Goal: Information Seeking & Learning: Check status

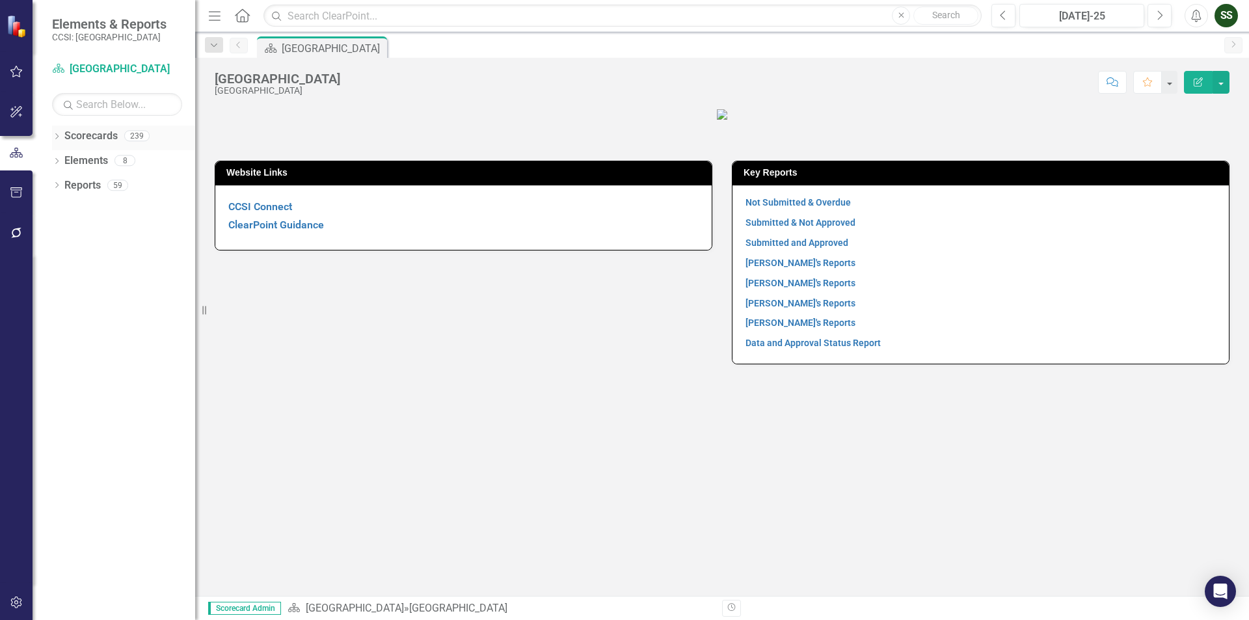
click at [61, 132] on div "Dropdown" at bounding box center [56, 137] width 9 height 11
click at [62, 159] on icon "Dropdown" at bounding box center [64, 160] width 10 height 8
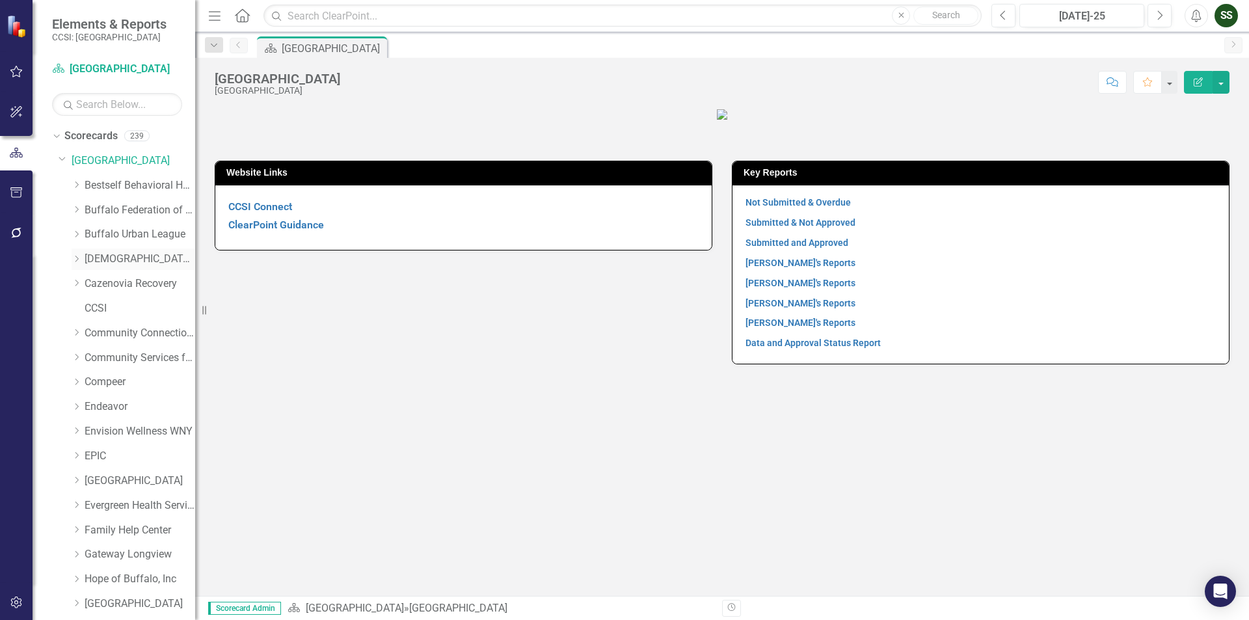
click at [103, 260] on link "[DEMOGRAPHIC_DATA] Charities of [GEOGRAPHIC_DATA]" at bounding box center [140, 259] width 111 height 15
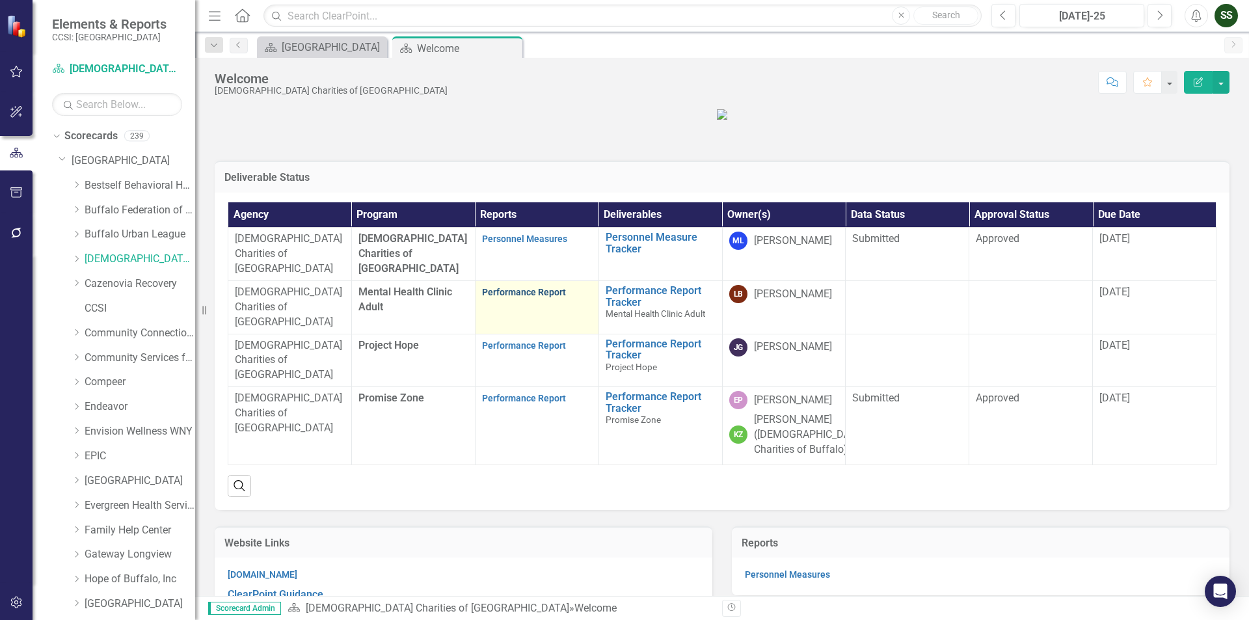
click at [531, 297] on link "Performance Report" at bounding box center [524, 292] width 84 height 10
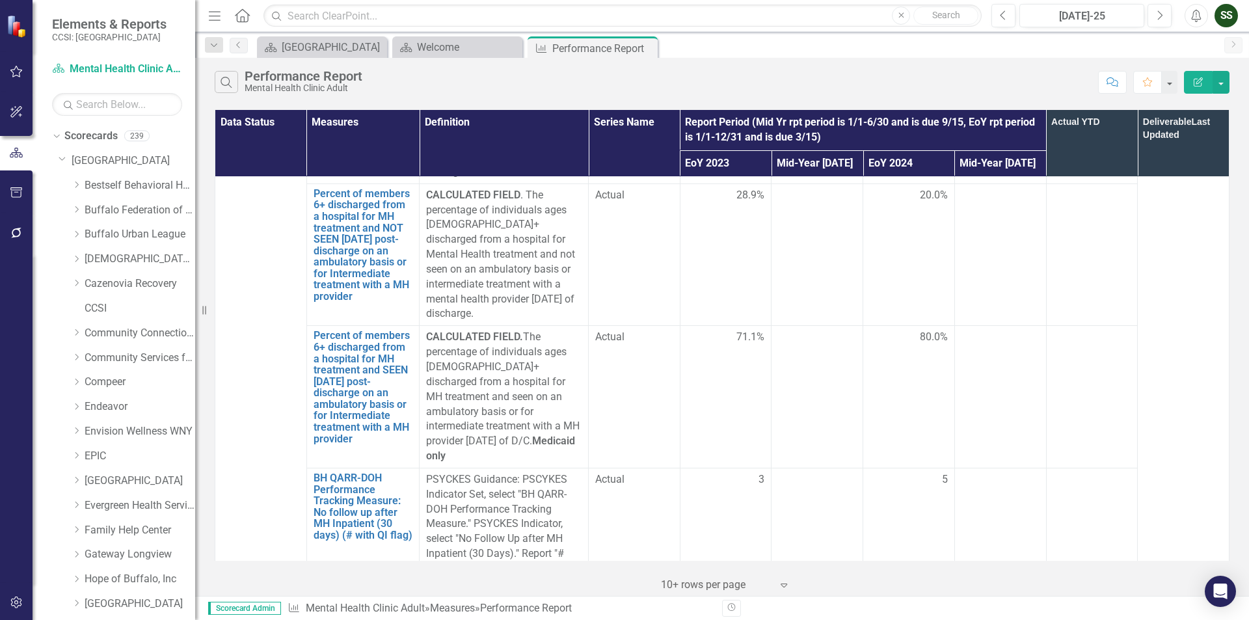
scroll to position [2277, 0]
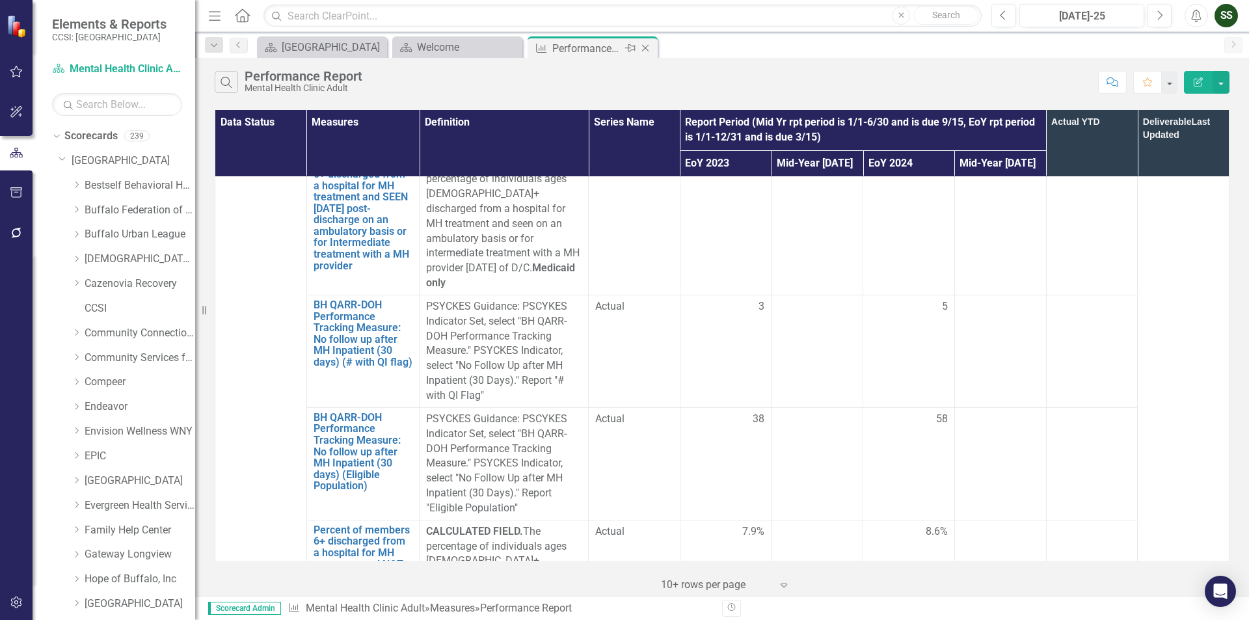
click at [649, 47] on icon "Close" at bounding box center [645, 48] width 13 height 10
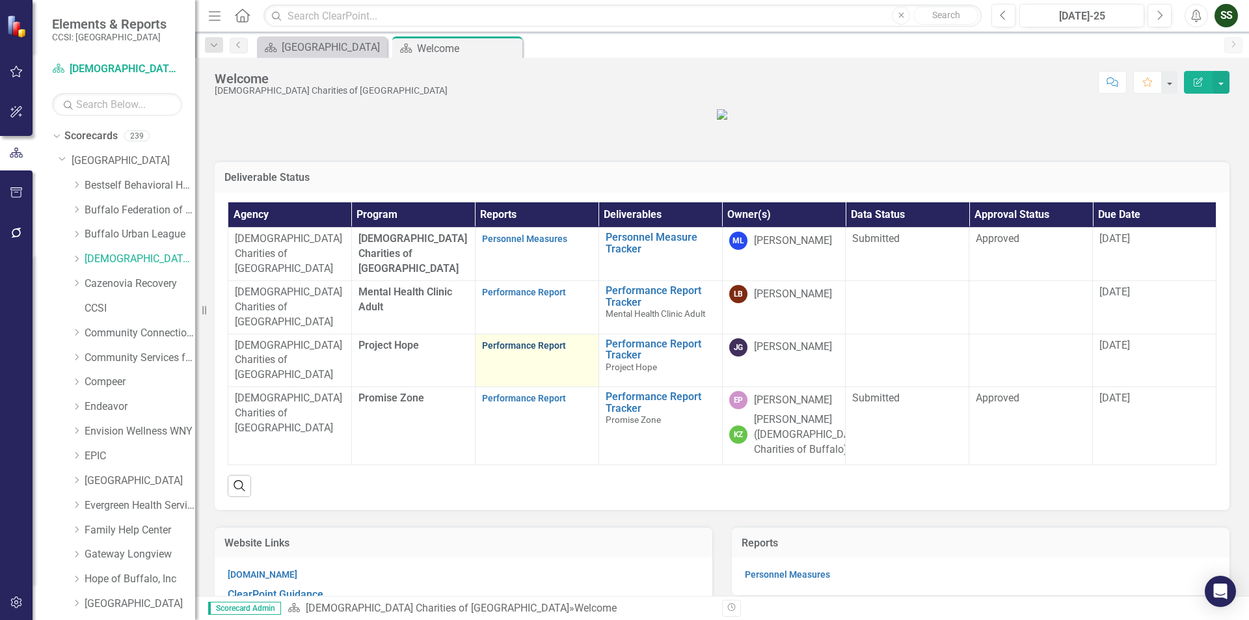
click at [503, 351] on link "Performance Report" at bounding box center [524, 345] width 84 height 10
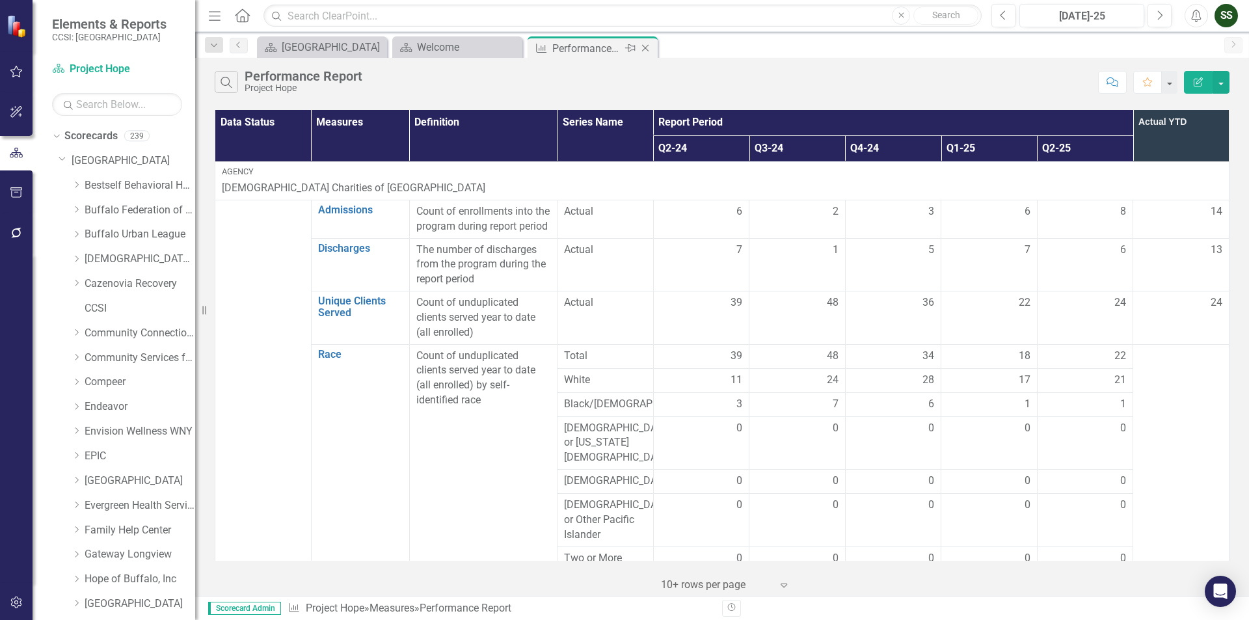
click at [645, 52] on icon "Close" at bounding box center [645, 48] width 13 height 10
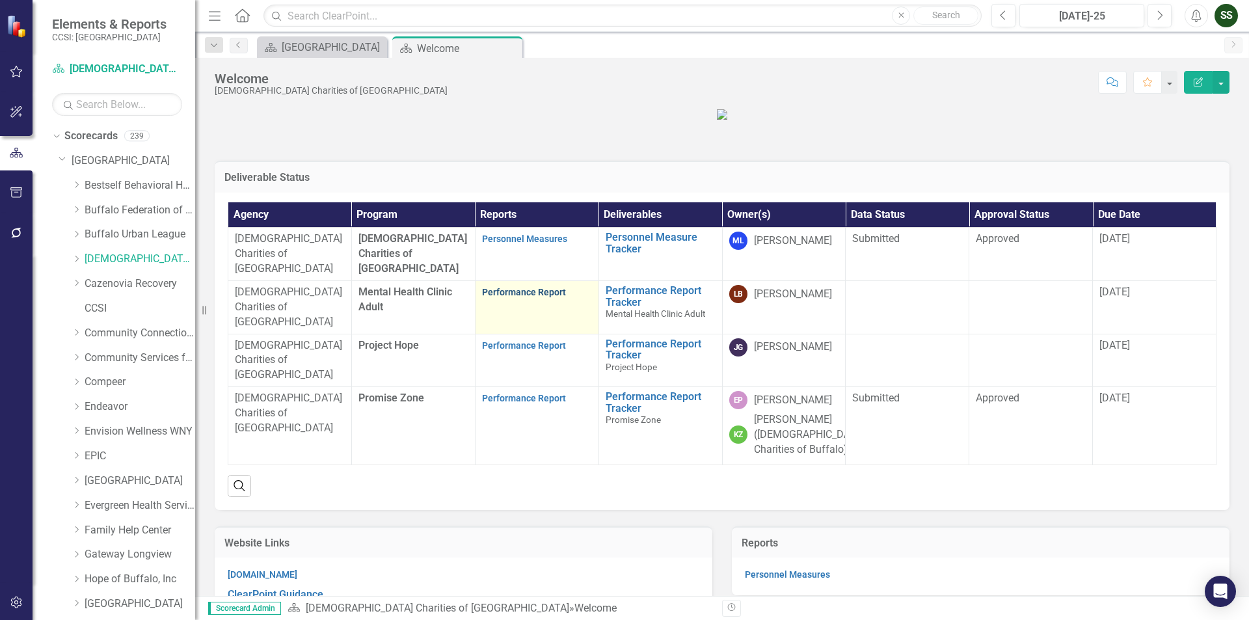
click at [495, 297] on link "Performance Report" at bounding box center [524, 292] width 84 height 10
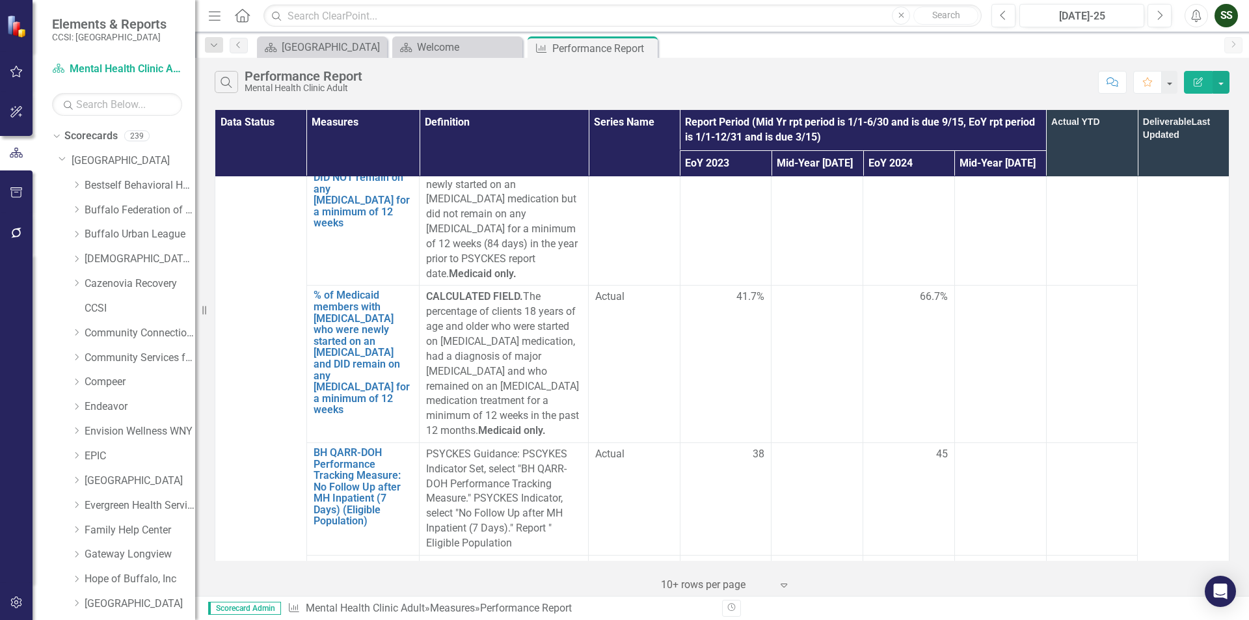
scroll to position [1497, 0]
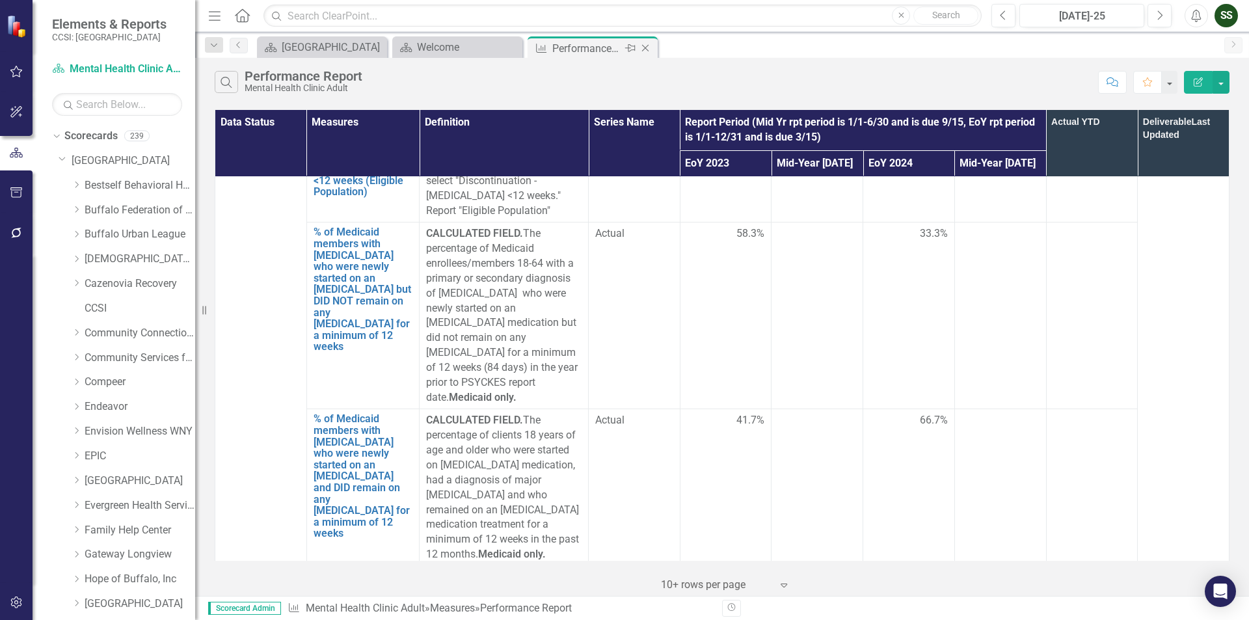
click at [647, 49] on icon "Close" at bounding box center [645, 48] width 13 height 10
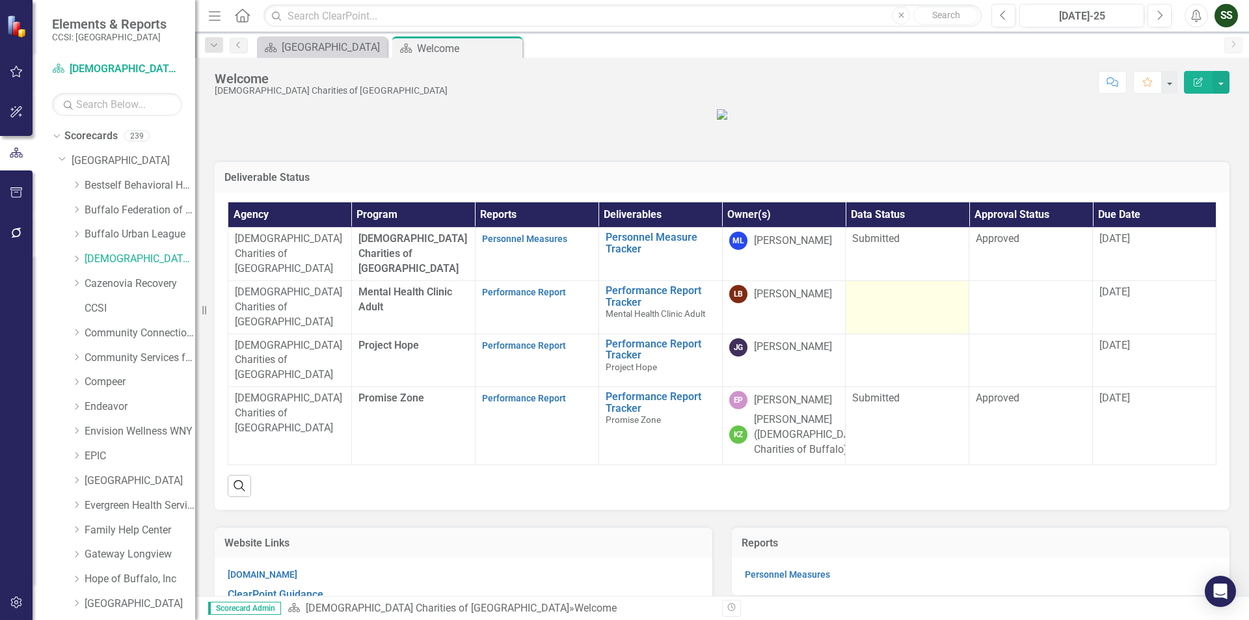
click at [881, 301] on div at bounding box center [907, 293] width 110 height 16
click at [920, 301] on div at bounding box center [907, 293] width 110 height 16
click at [115, 185] on link "Bestself Behavioral Health, Inc." at bounding box center [140, 185] width 111 height 15
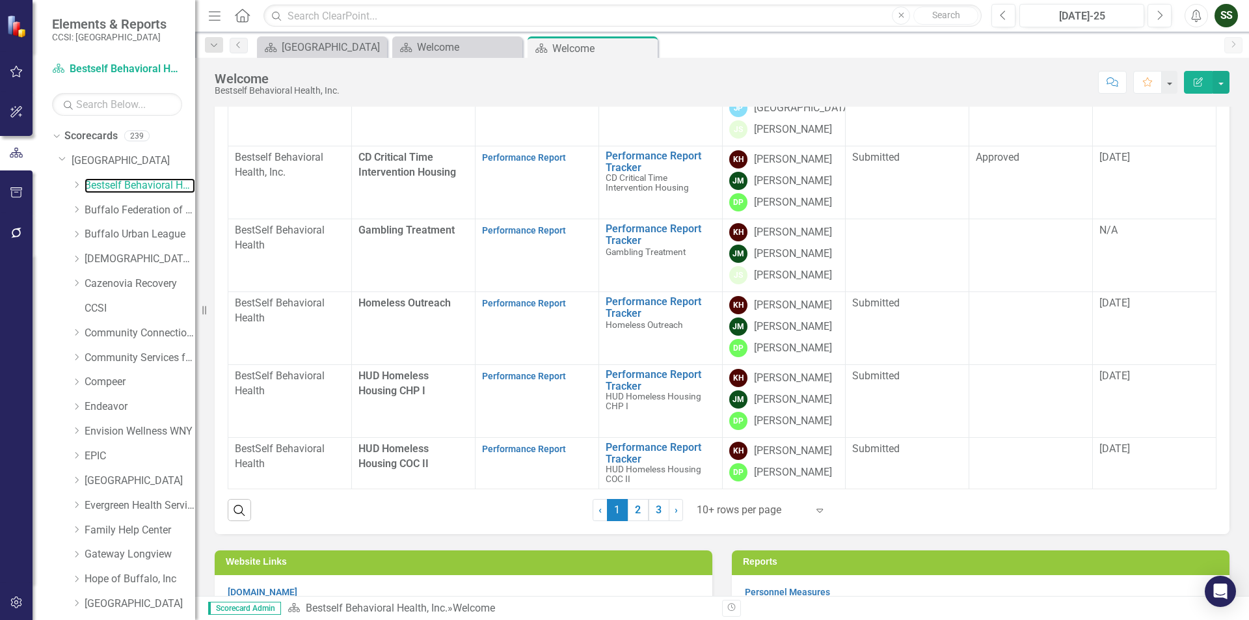
scroll to position [390, 0]
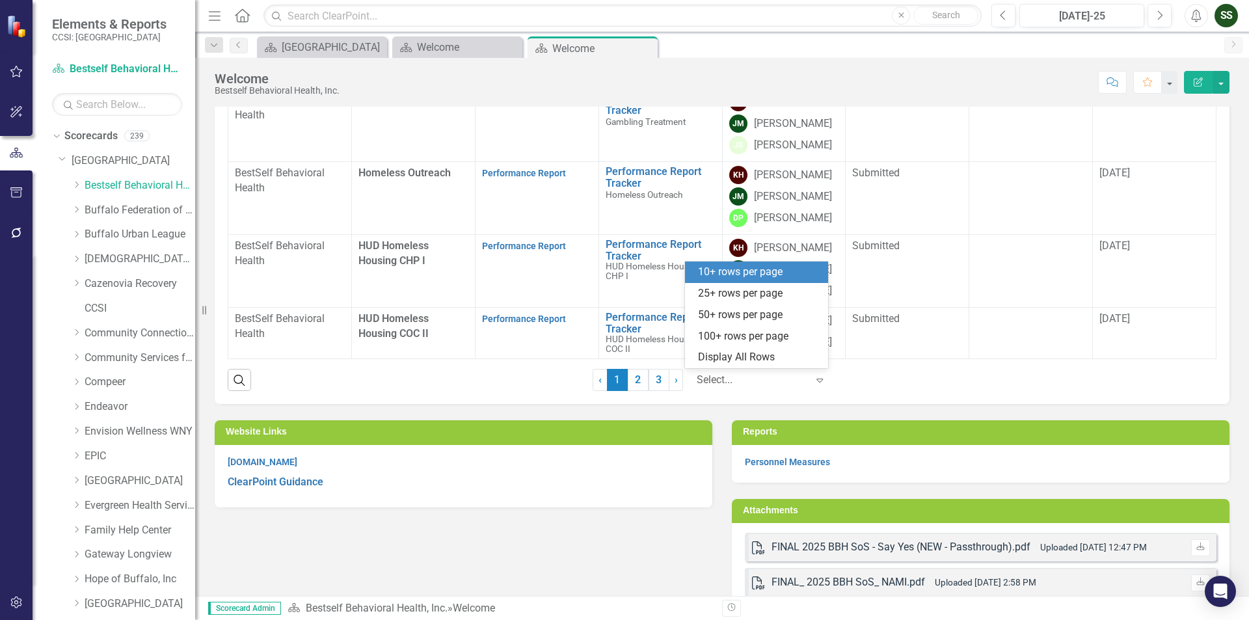
click at [815, 378] on icon "Expand" at bounding box center [819, 380] width 13 height 10
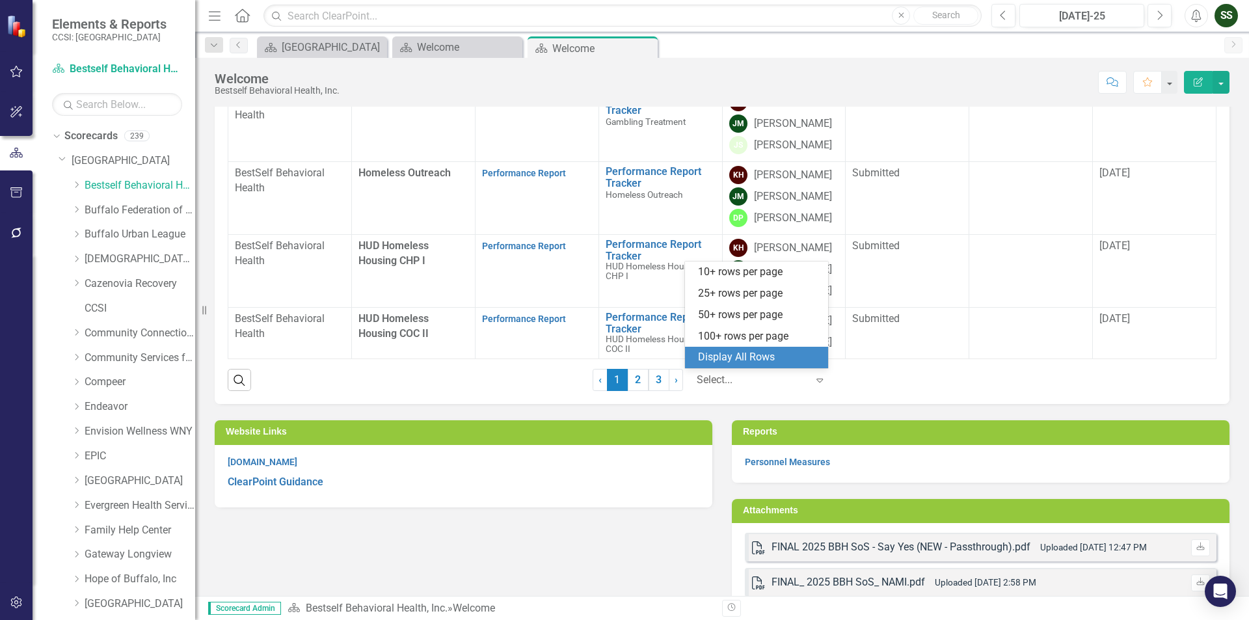
click at [729, 353] on div "Display All Rows" at bounding box center [759, 357] width 122 height 15
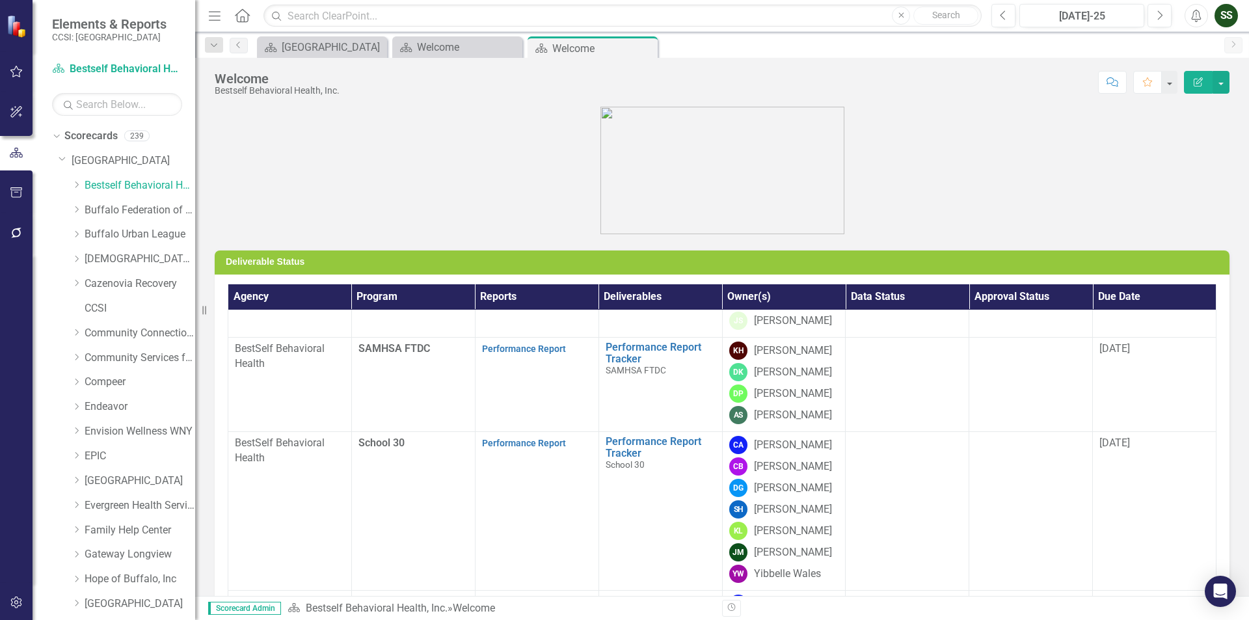
scroll to position [65, 0]
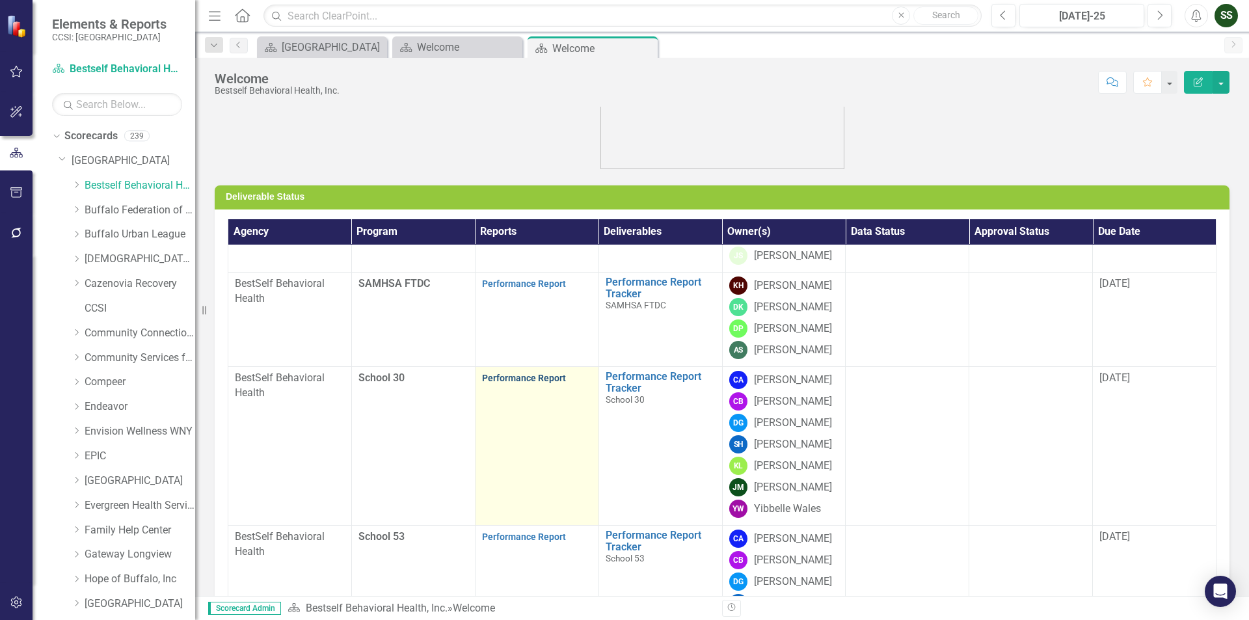
click at [529, 382] on link "Performance Report" at bounding box center [524, 378] width 84 height 10
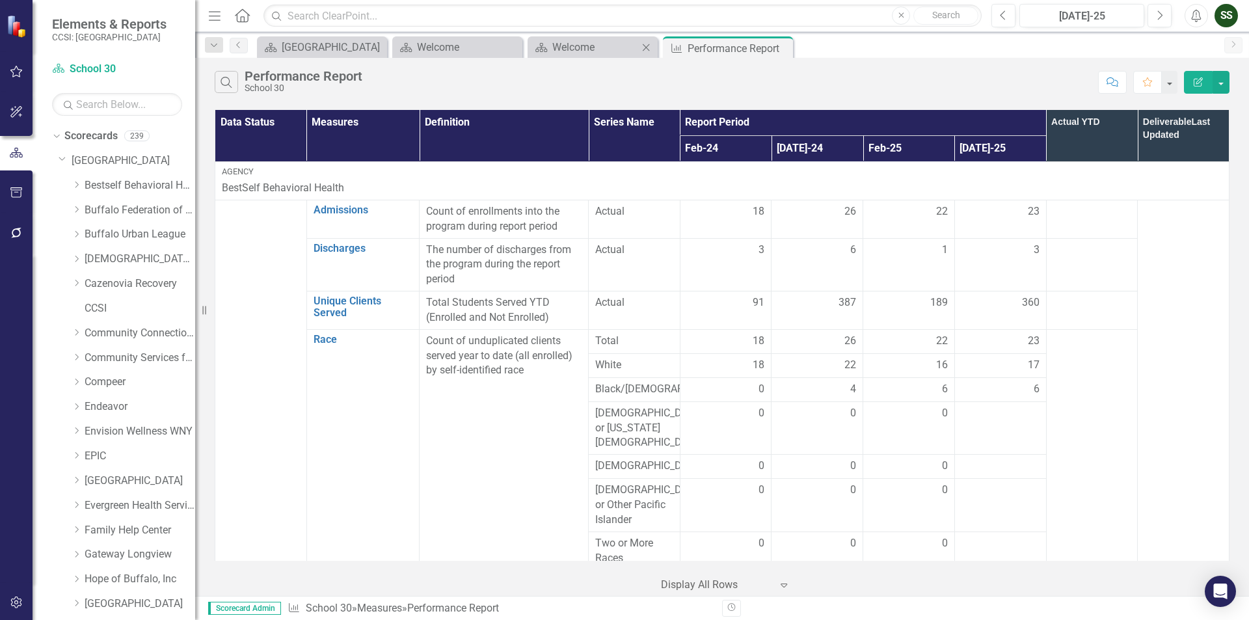
click at [604, 55] on div "Scorecard Welcome Close" at bounding box center [593, 46] width 130 height 21
click at [614, 46] on div "Welcome" at bounding box center [595, 47] width 86 height 16
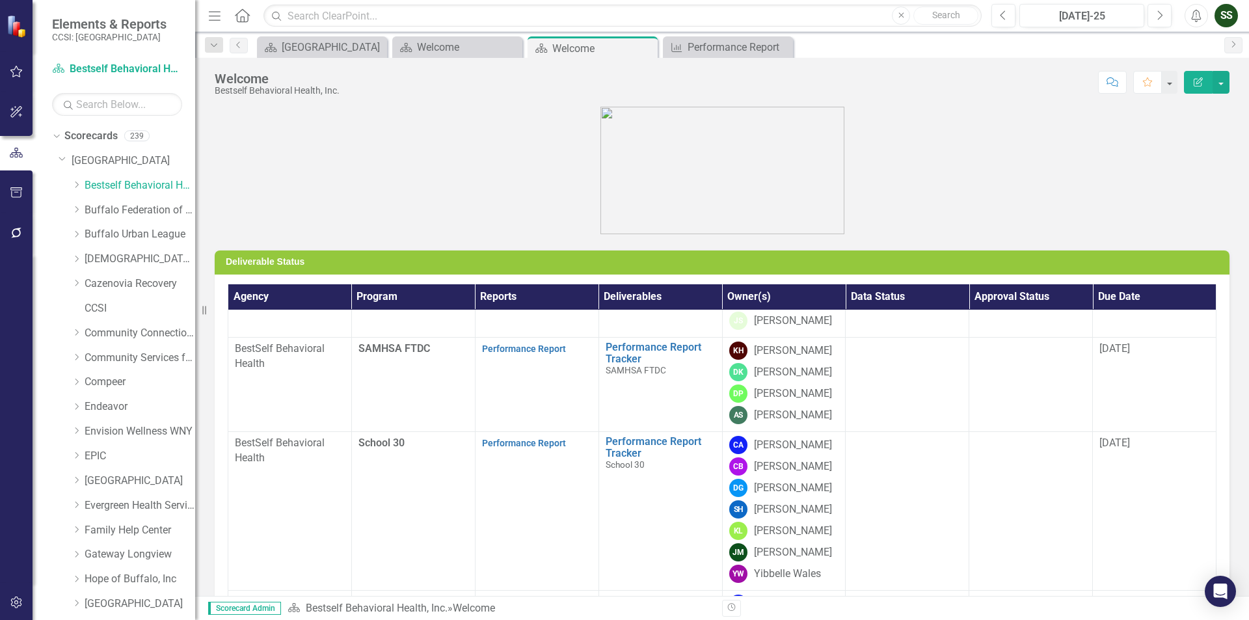
scroll to position [1845, 0]
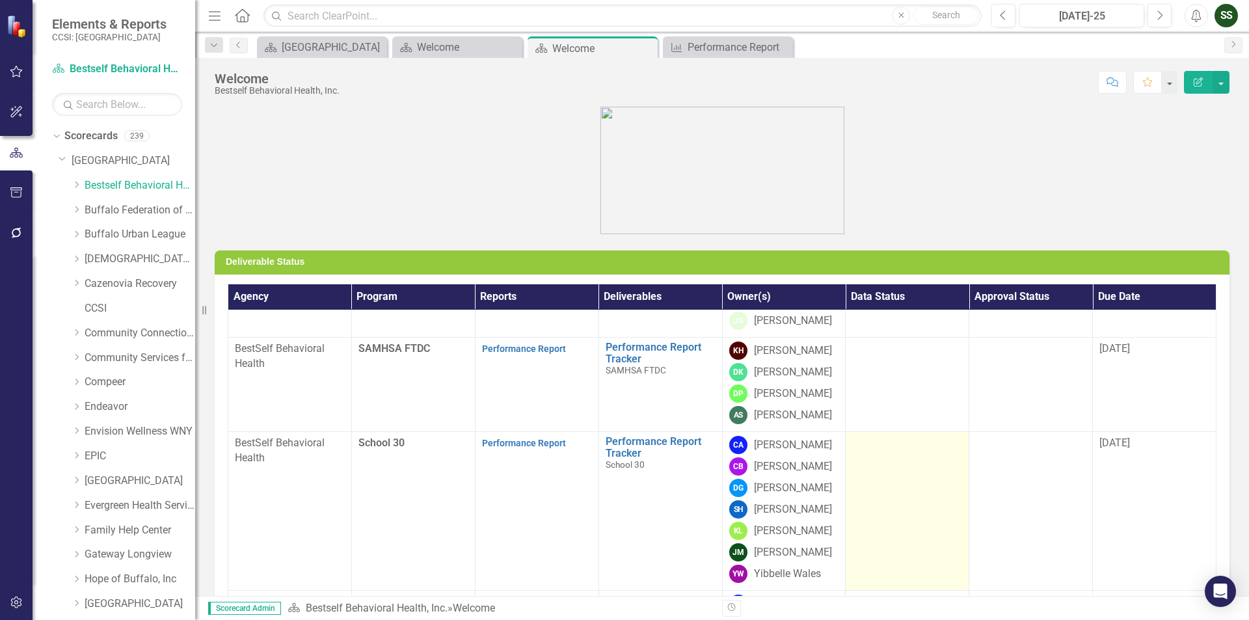
click at [889, 455] on td at bounding box center [908, 510] width 124 height 159
click at [881, 457] on td at bounding box center [908, 510] width 124 height 159
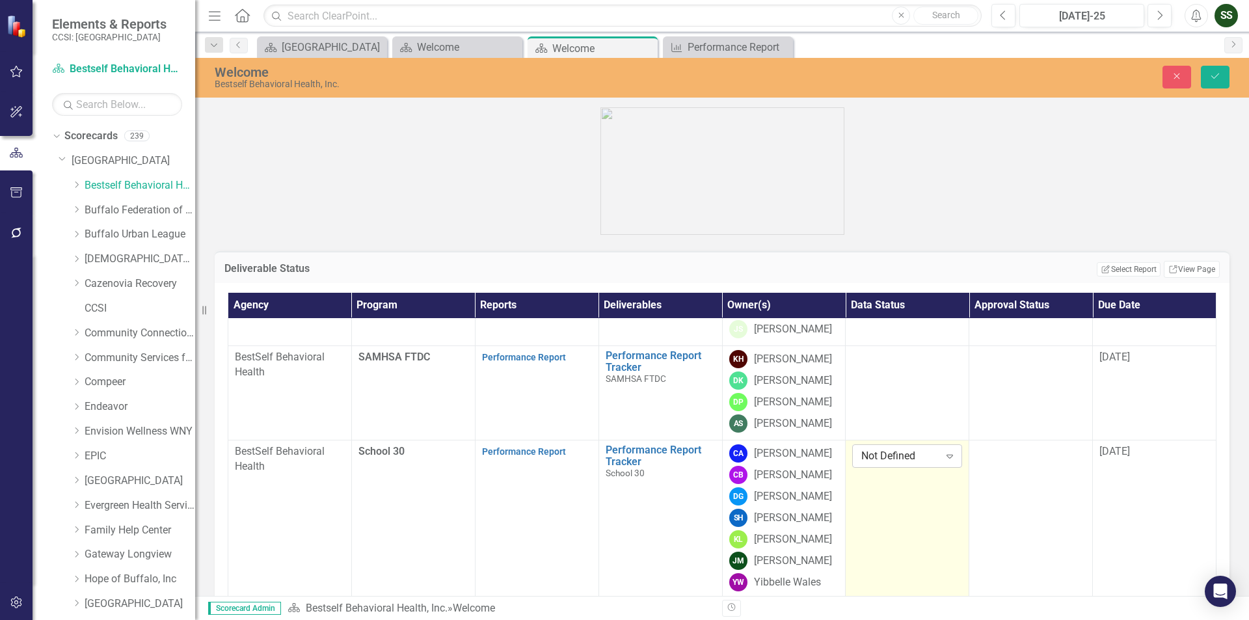
click at [943, 458] on icon "Expand" at bounding box center [949, 456] width 13 height 10
click at [911, 387] on div "Submitted" at bounding box center [897, 382] width 87 height 15
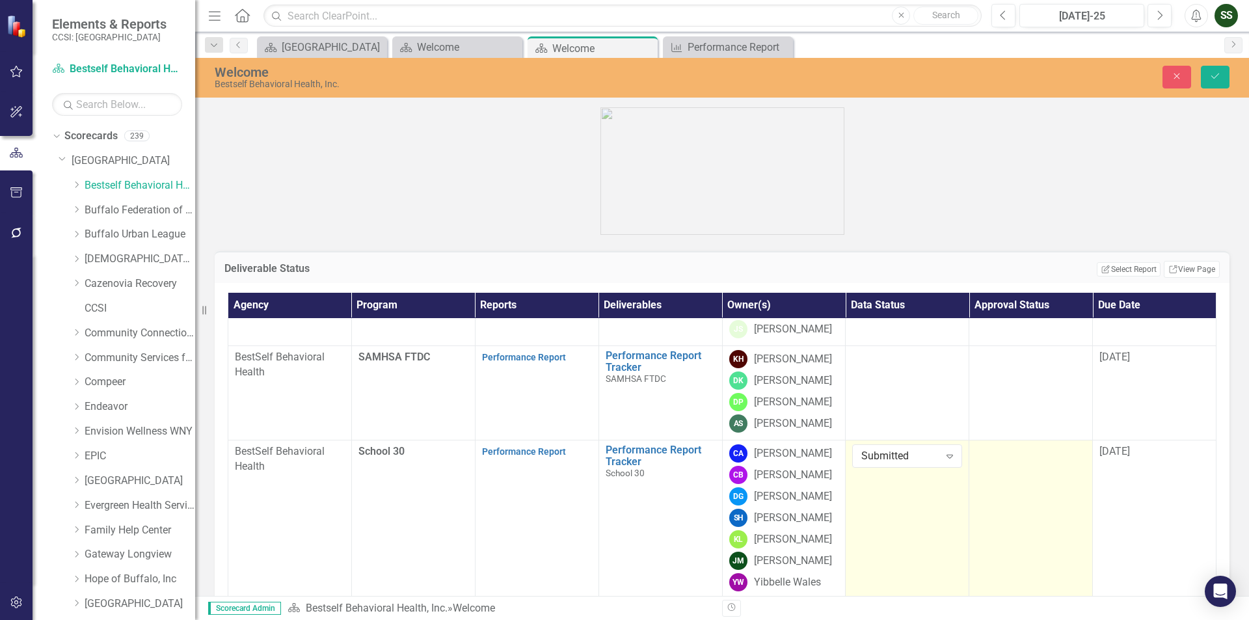
click at [1007, 468] on td at bounding box center [1032, 519] width 124 height 159
click at [1067, 459] on icon "Expand" at bounding box center [1073, 456] width 13 height 10
click at [1009, 411] on div "Approved" at bounding box center [1018, 412] width 87 height 15
click at [1221, 74] on button "Save" at bounding box center [1215, 77] width 29 height 23
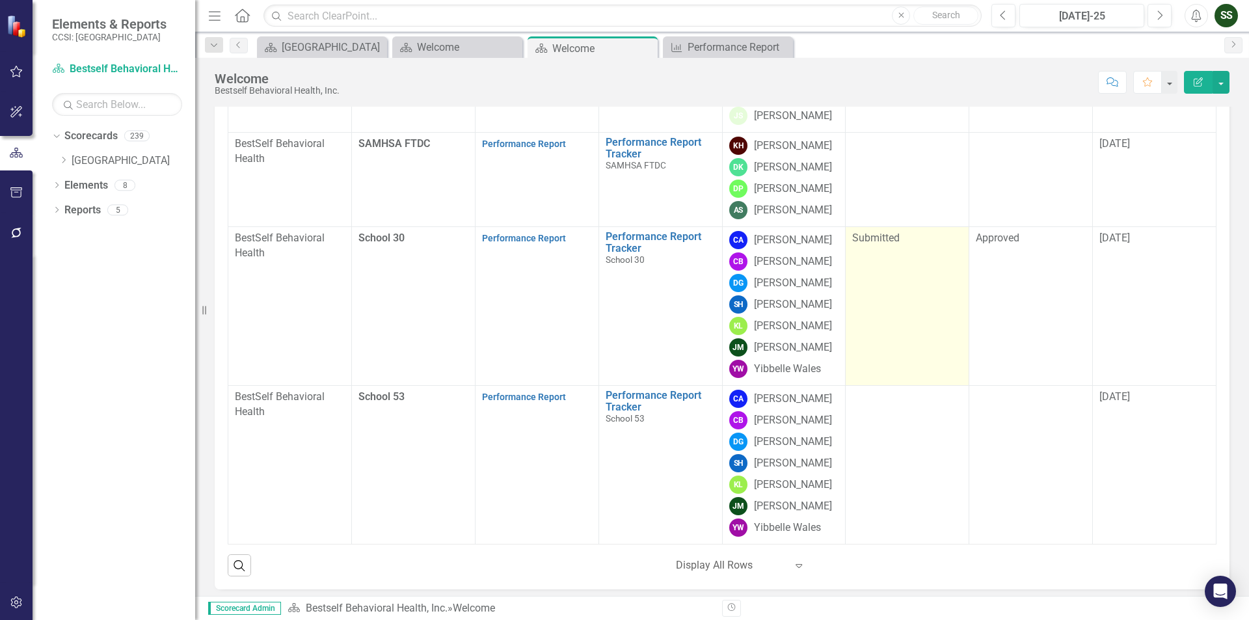
scroll to position [260, 0]
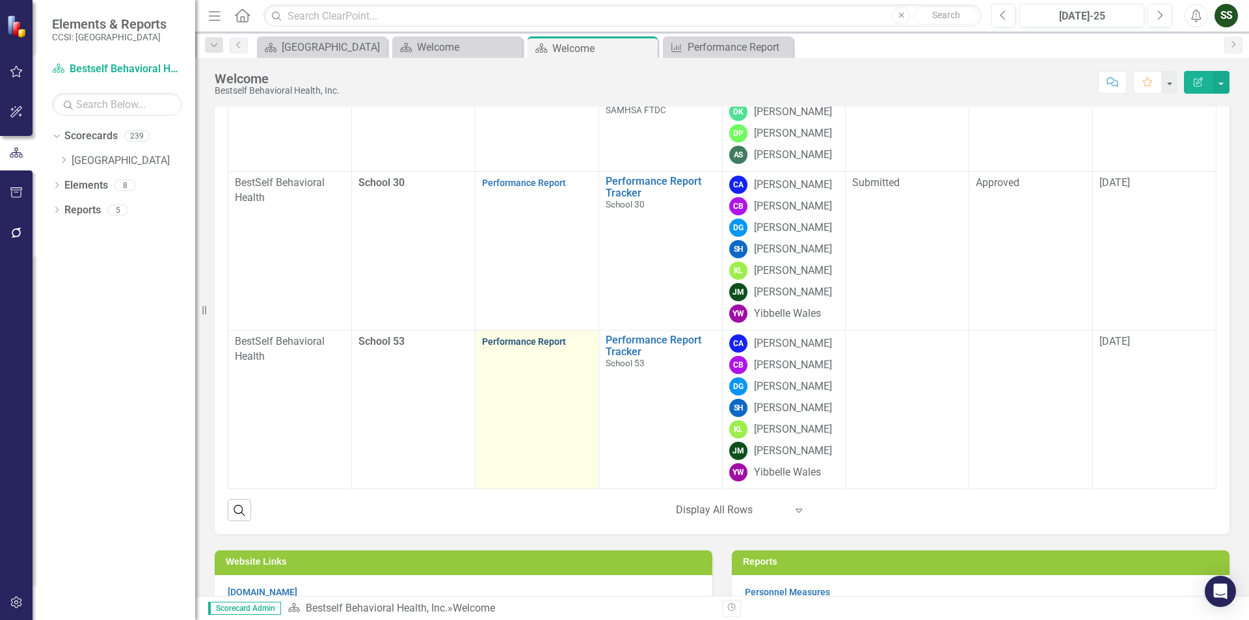
click at [533, 338] on link "Performance Report" at bounding box center [524, 341] width 84 height 10
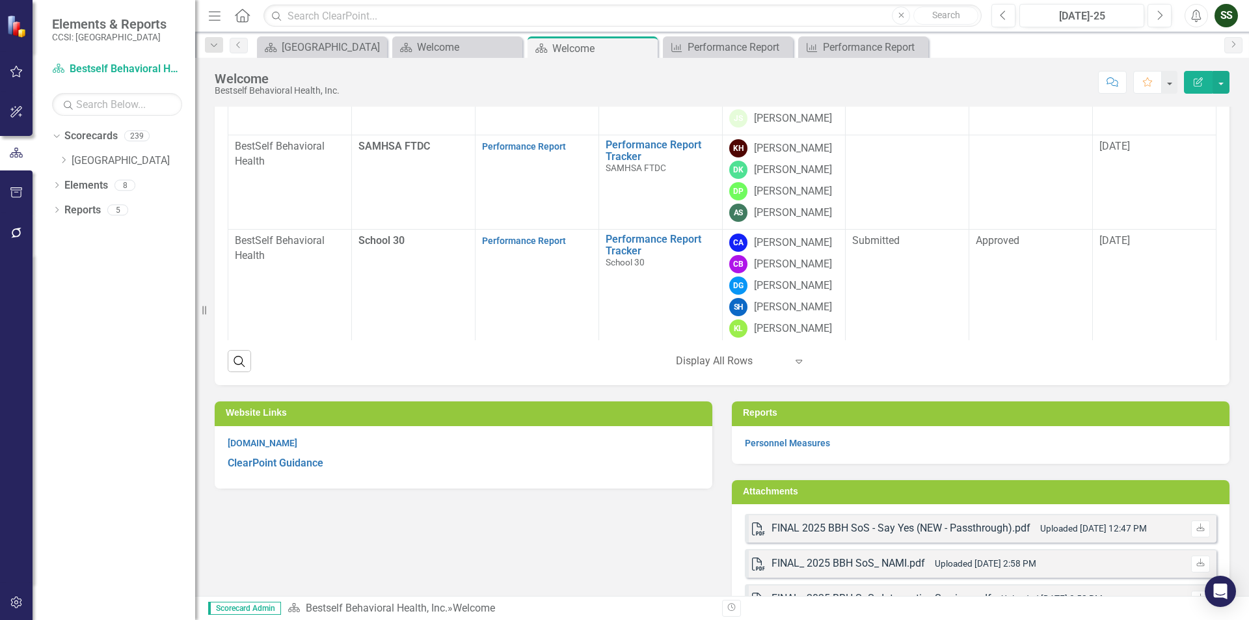
scroll to position [1845, 0]
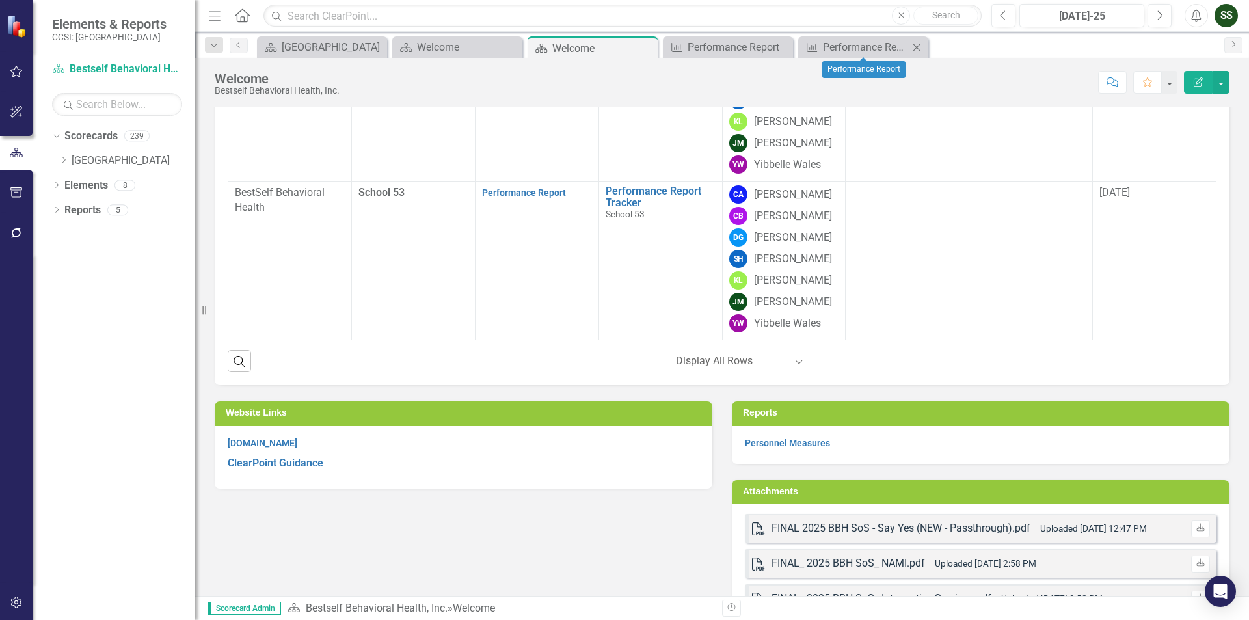
click at [921, 42] on icon "Close" at bounding box center [916, 47] width 13 height 10
click at [785, 44] on icon "Close" at bounding box center [781, 47] width 13 height 10
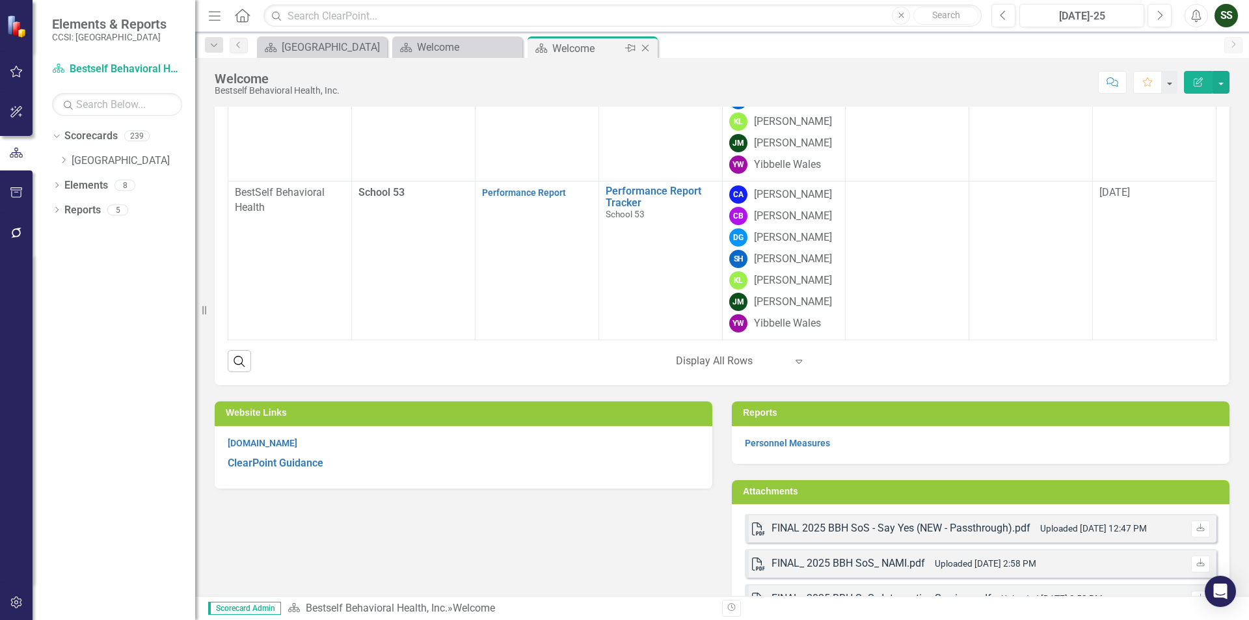
click at [646, 45] on icon "Close" at bounding box center [645, 48] width 13 height 10
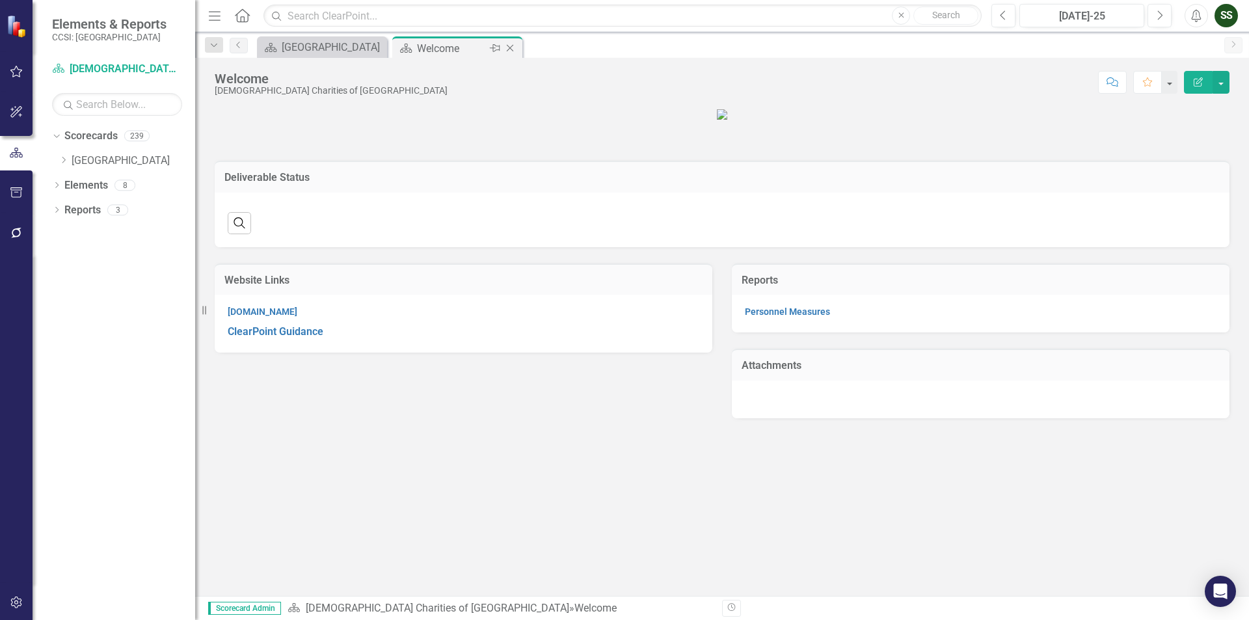
click at [512, 49] on icon "Close" at bounding box center [510, 48] width 13 height 10
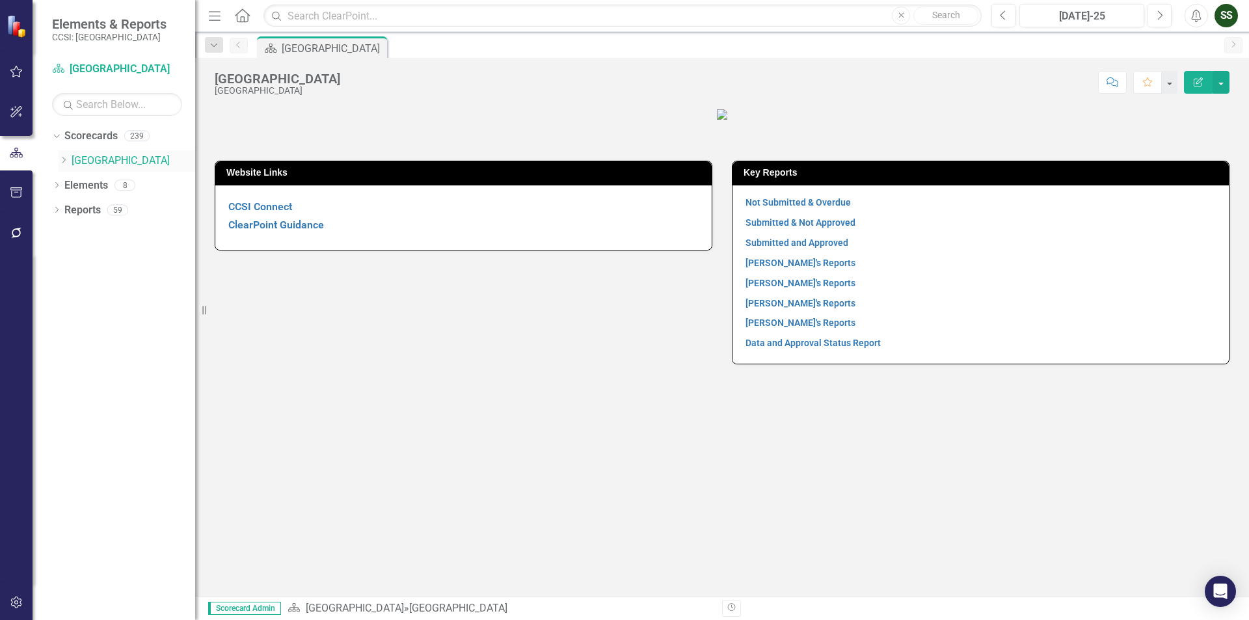
click at [67, 159] on icon "Dropdown" at bounding box center [64, 160] width 10 height 8
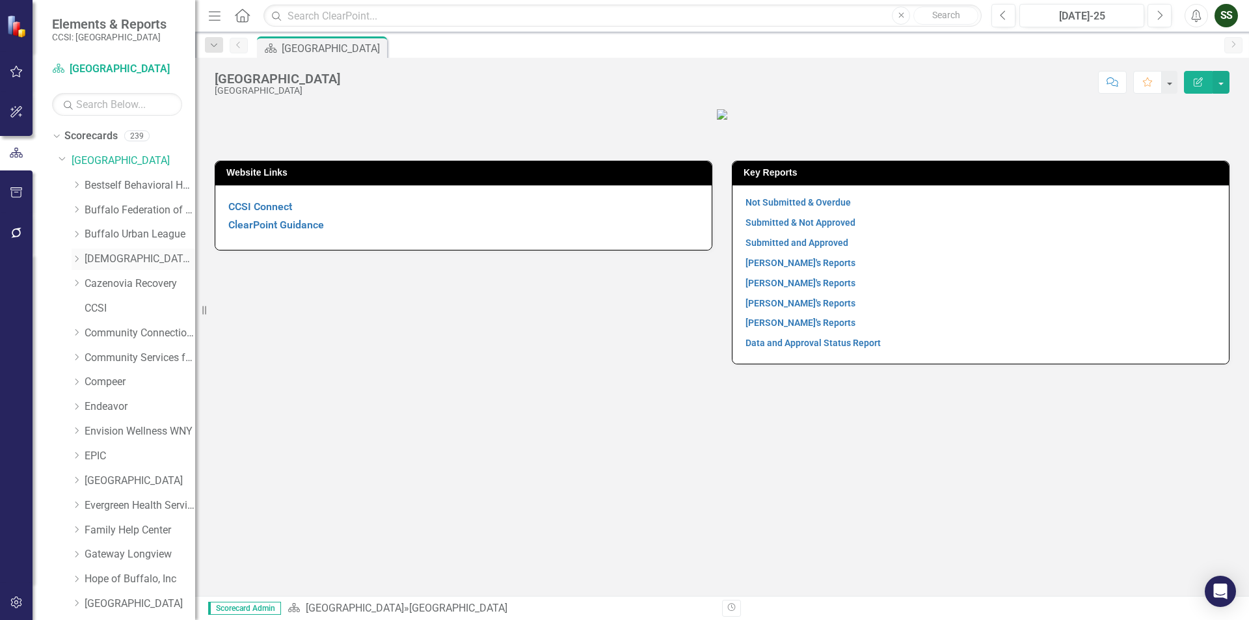
click at [117, 258] on link "[DEMOGRAPHIC_DATA] Charities of [GEOGRAPHIC_DATA]" at bounding box center [140, 259] width 111 height 15
click at [102, 457] on link "EPIC" at bounding box center [140, 456] width 111 height 15
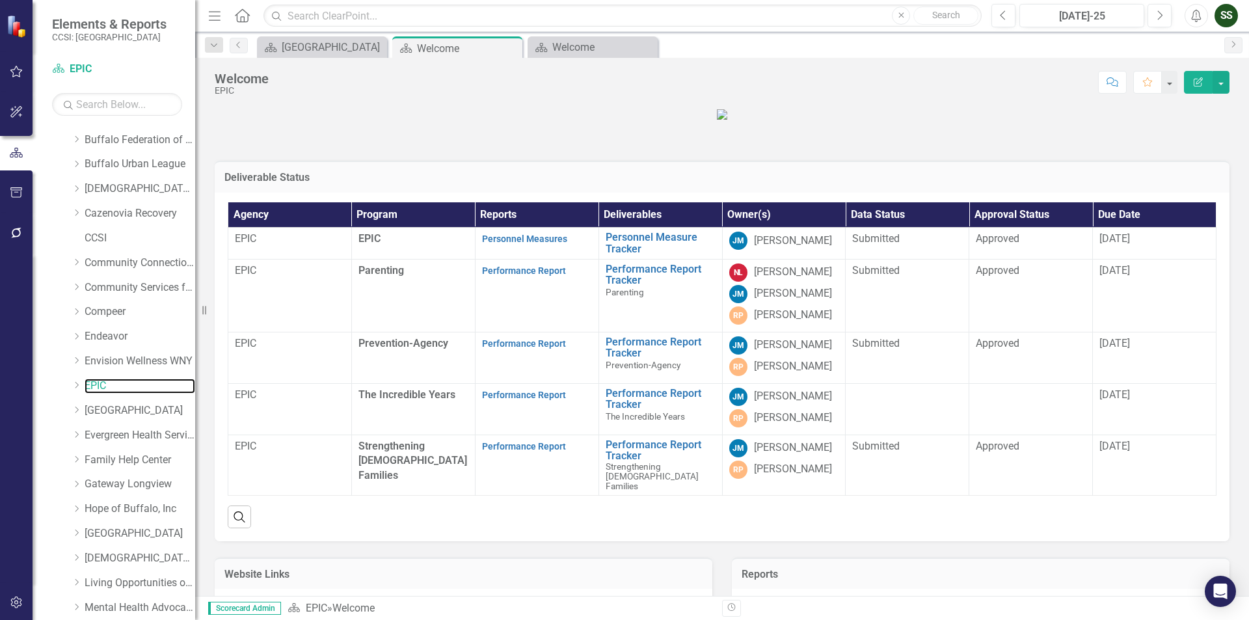
scroll to position [167, 0]
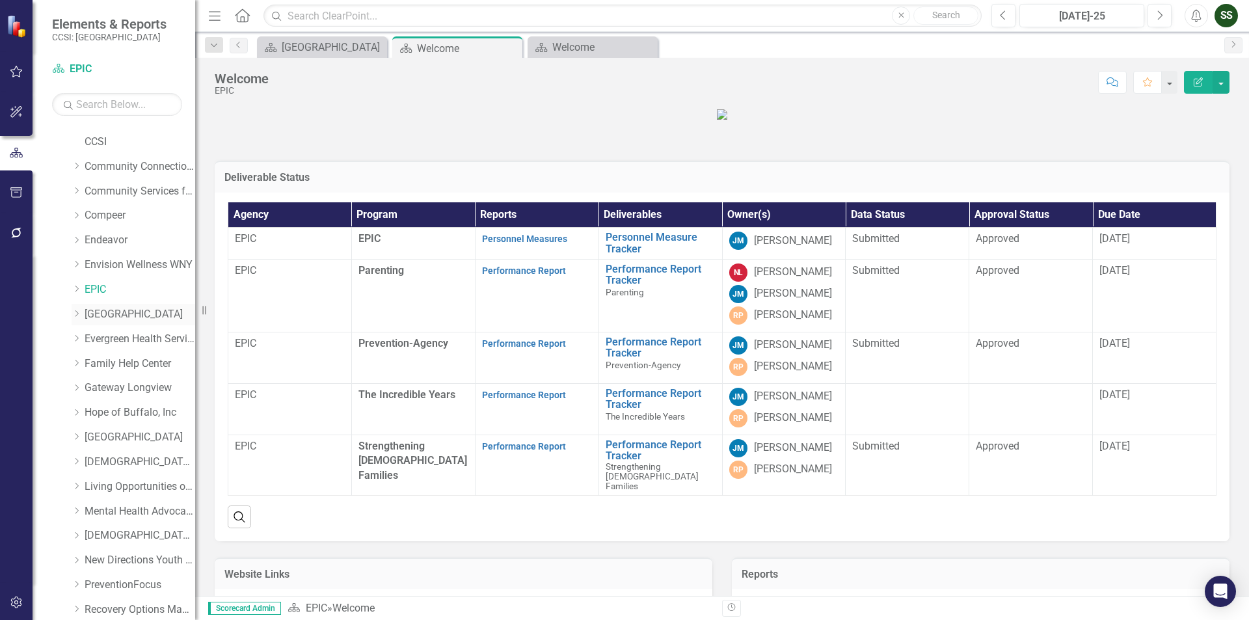
click at [97, 318] on link "[GEOGRAPHIC_DATA]" at bounding box center [140, 314] width 111 height 15
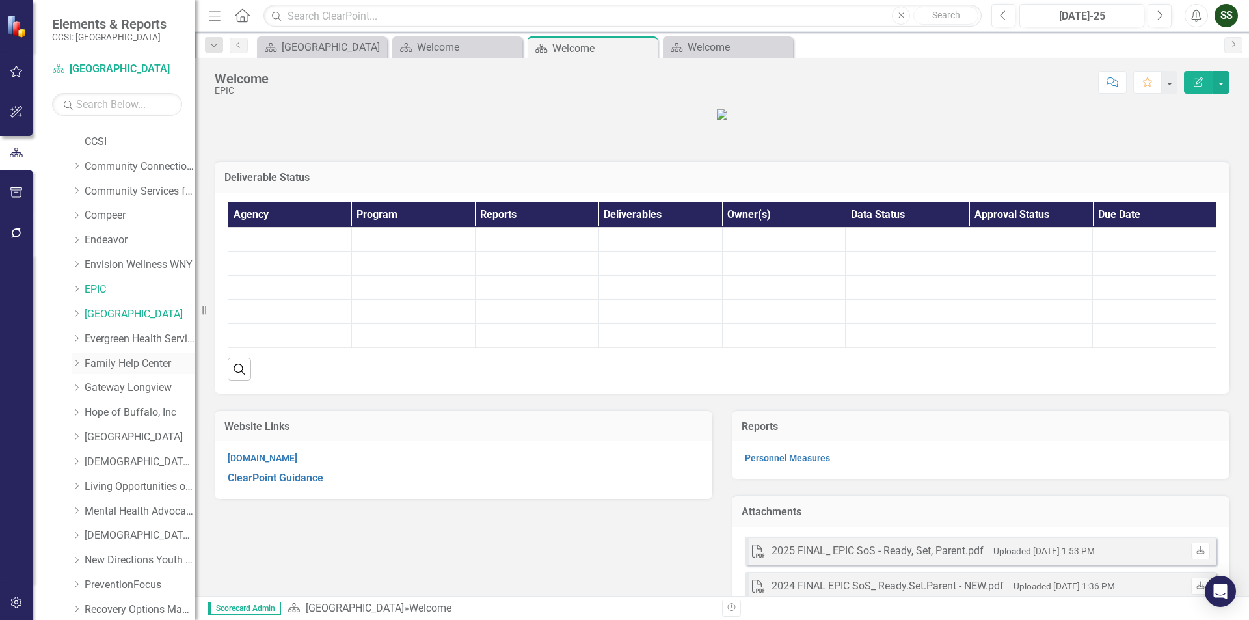
click at [107, 364] on link "Family Help Center" at bounding box center [140, 364] width 111 height 15
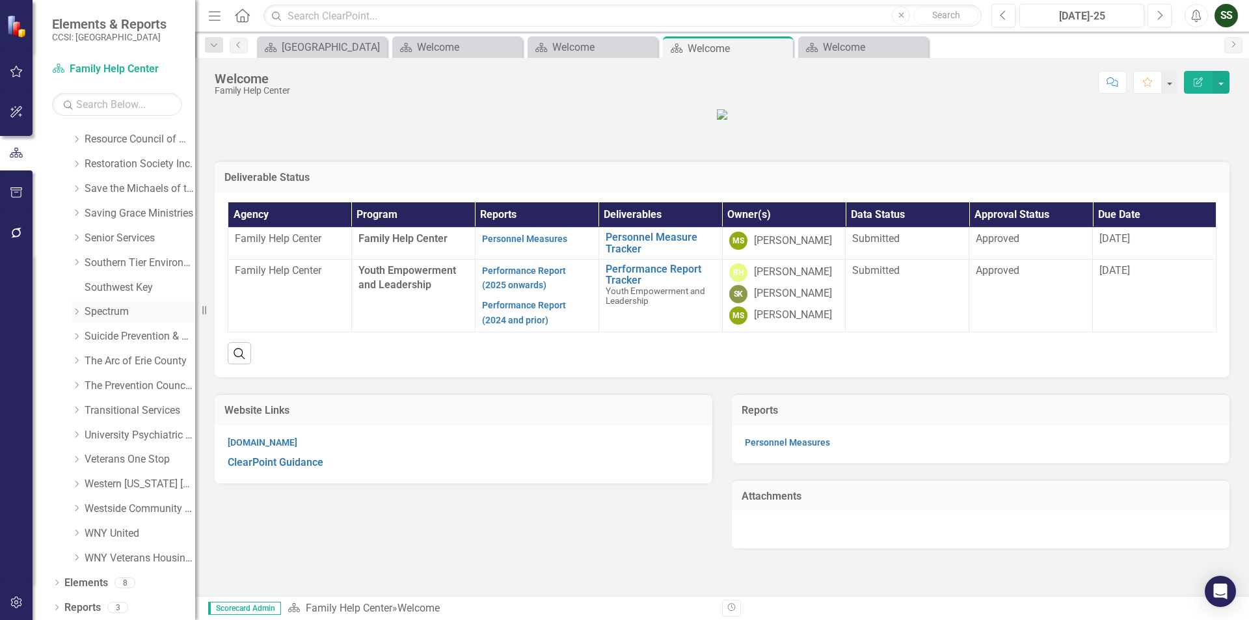
scroll to position [712, 0]
click at [138, 480] on link "Western [US_STATE] [GEOGRAPHIC_DATA]" at bounding box center [140, 483] width 111 height 15
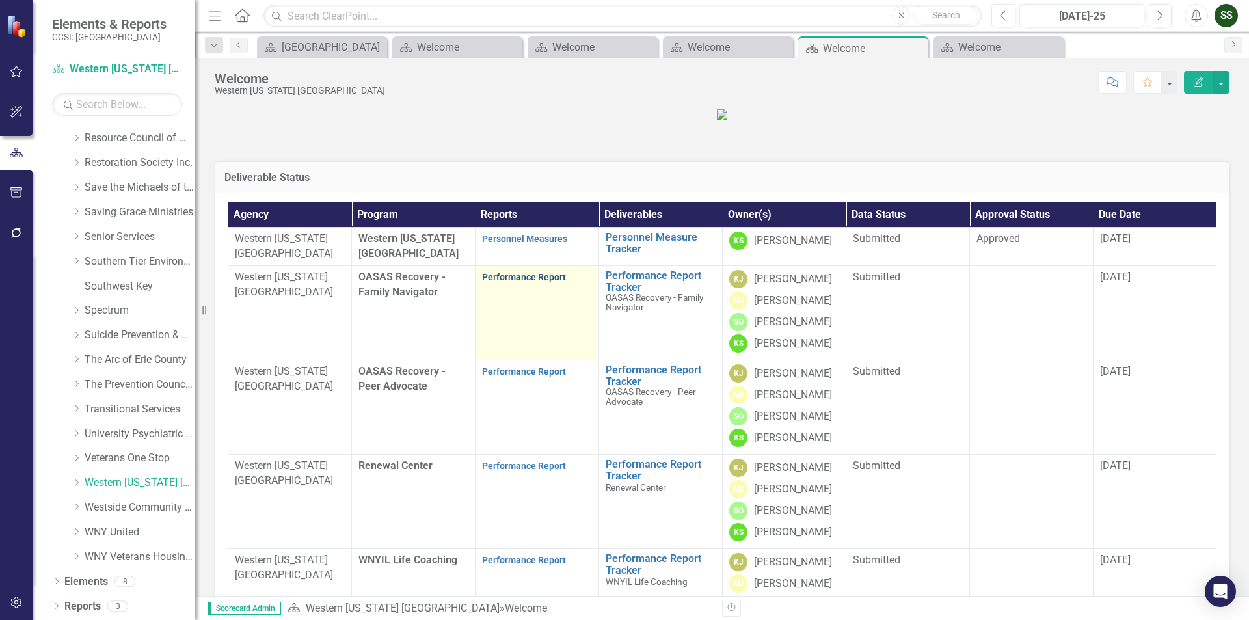
click at [510, 282] on link "Performance Report" at bounding box center [524, 277] width 84 height 10
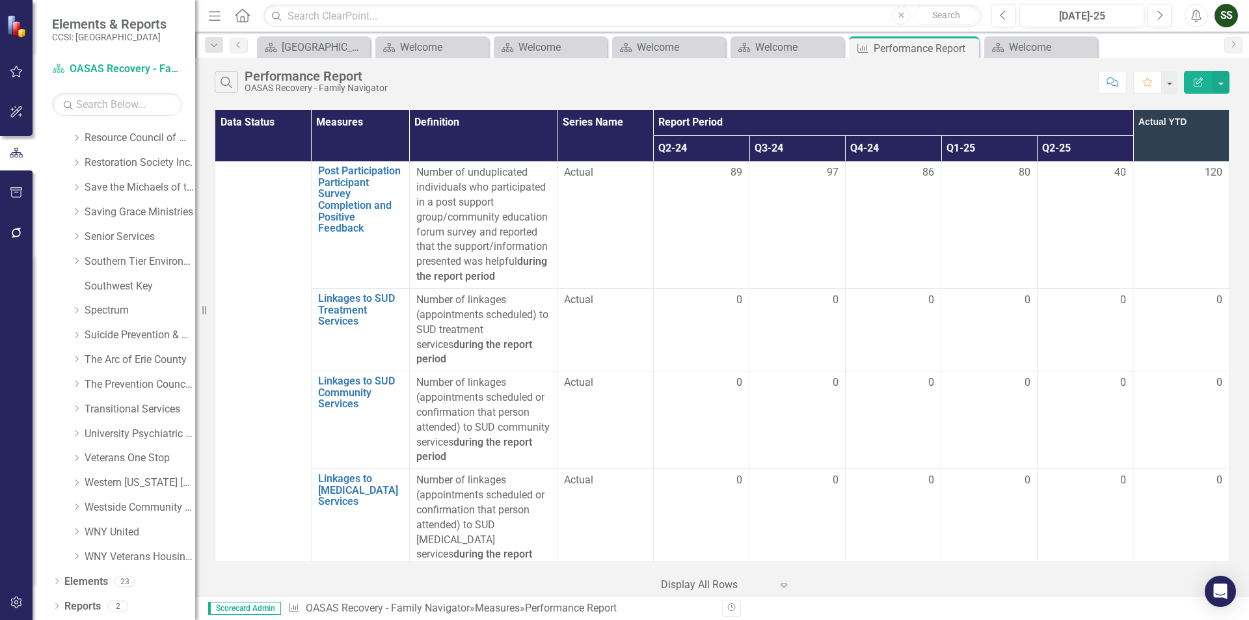
scroll to position [1324, 0]
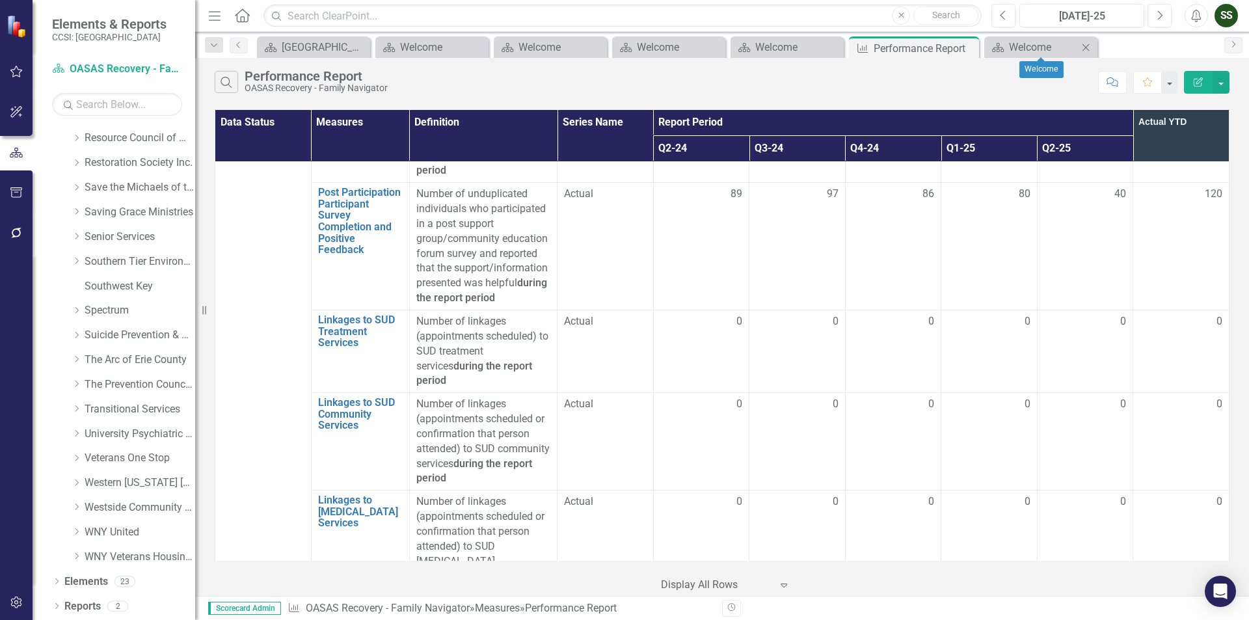
click at [1089, 47] on icon "Close" at bounding box center [1085, 47] width 13 height 10
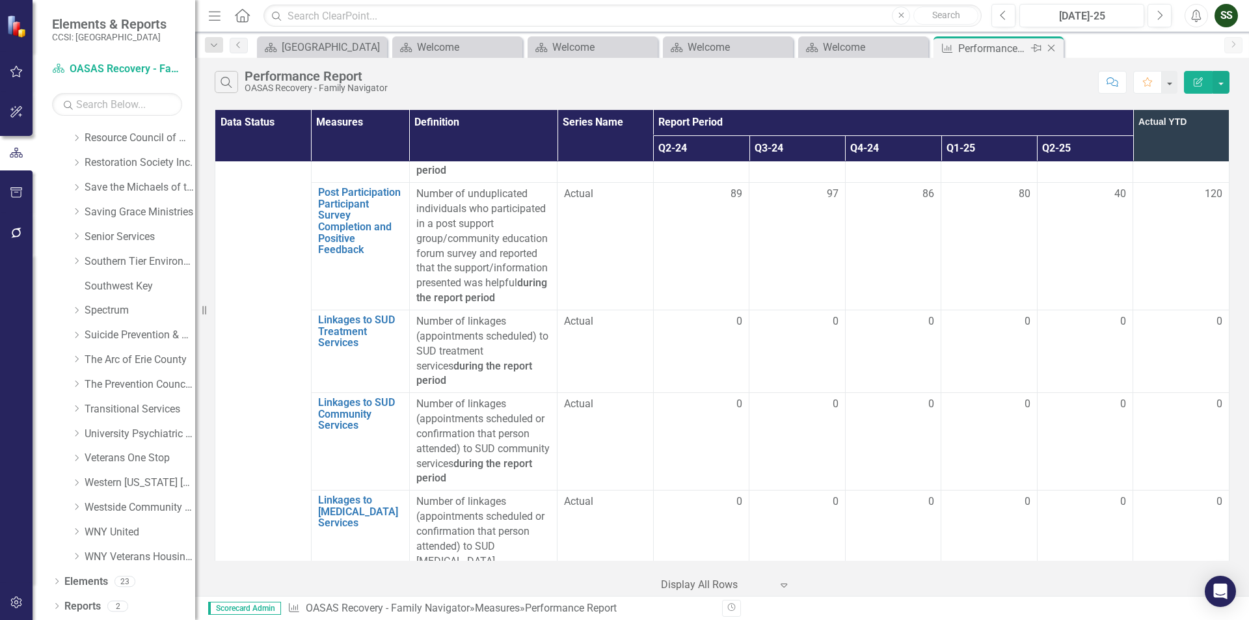
click at [1057, 51] on icon "Close" at bounding box center [1051, 48] width 13 height 10
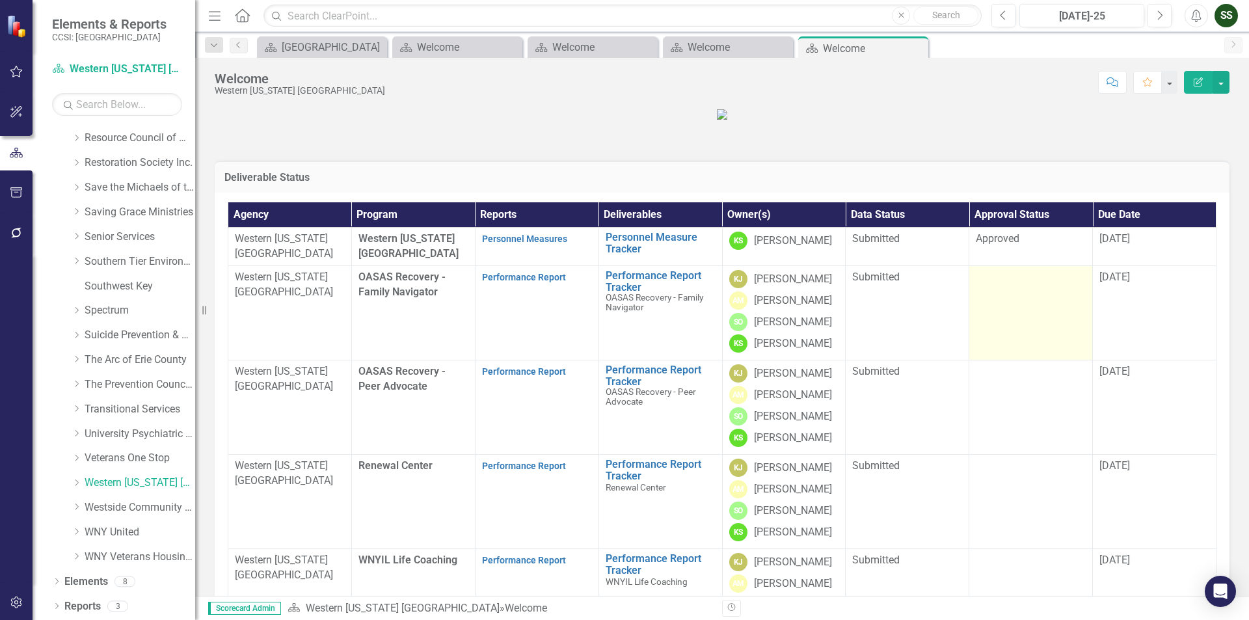
click at [997, 314] on td at bounding box center [1032, 313] width 124 height 94
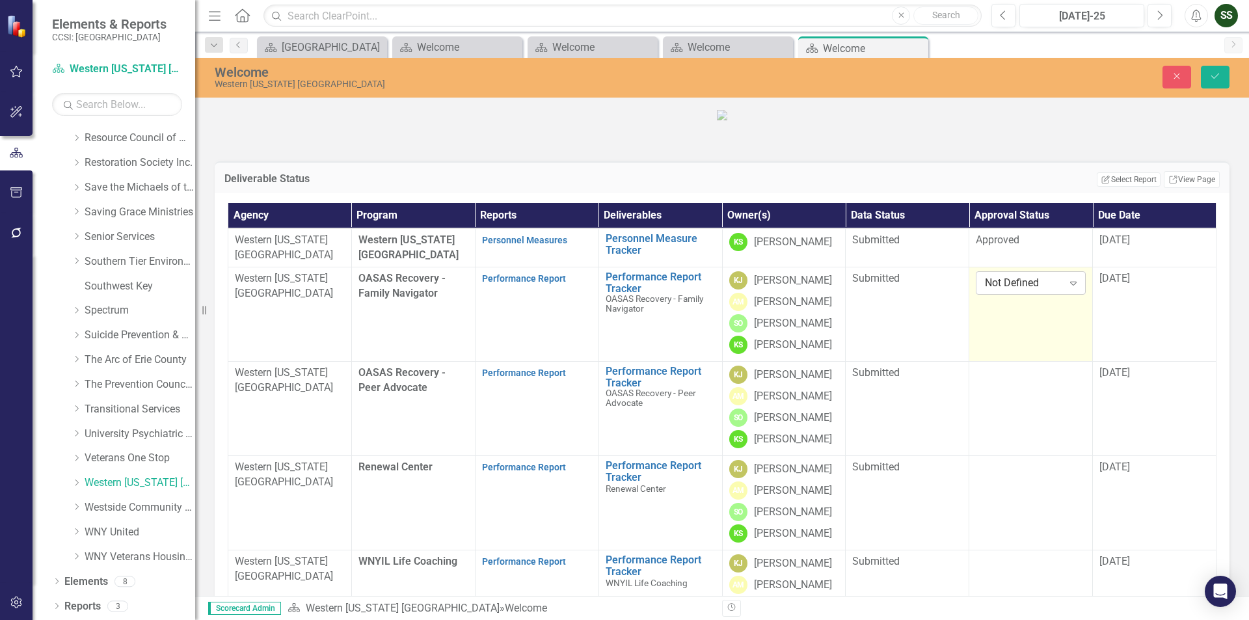
click at [1067, 288] on icon "Expand" at bounding box center [1073, 283] width 13 height 10
click at [1027, 354] on div "Approved" at bounding box center [1026, 354] width 88 height 15
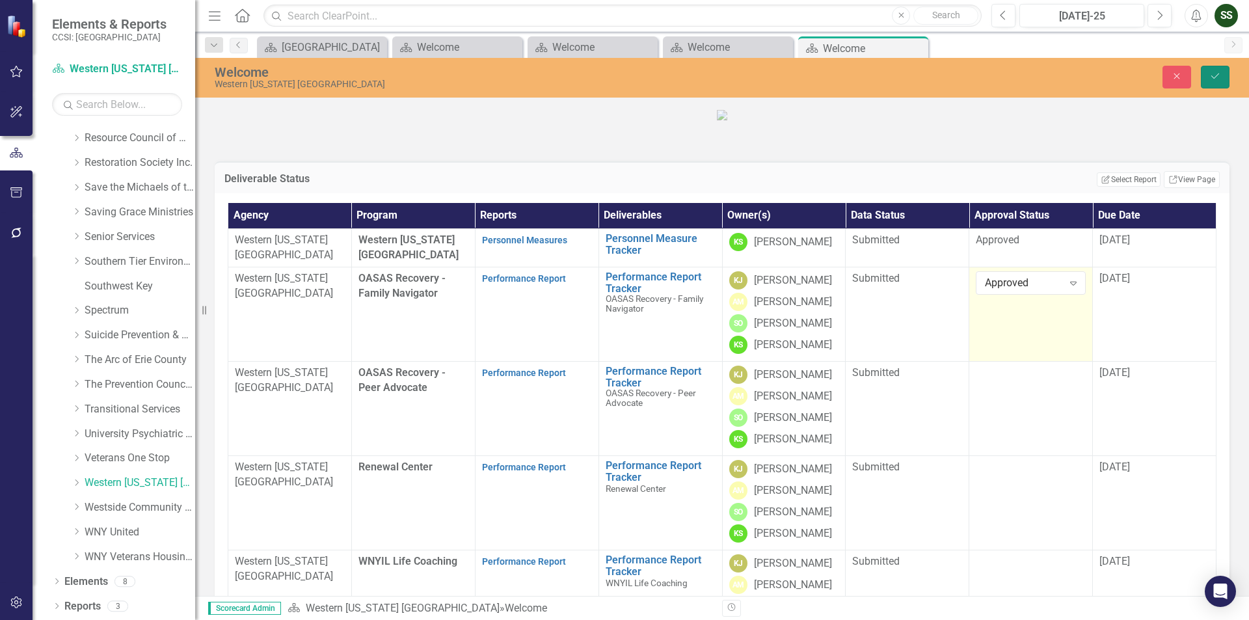
click at [1215, 82] on button "Save" at bounding box center [1215, 77] width 29 height 23
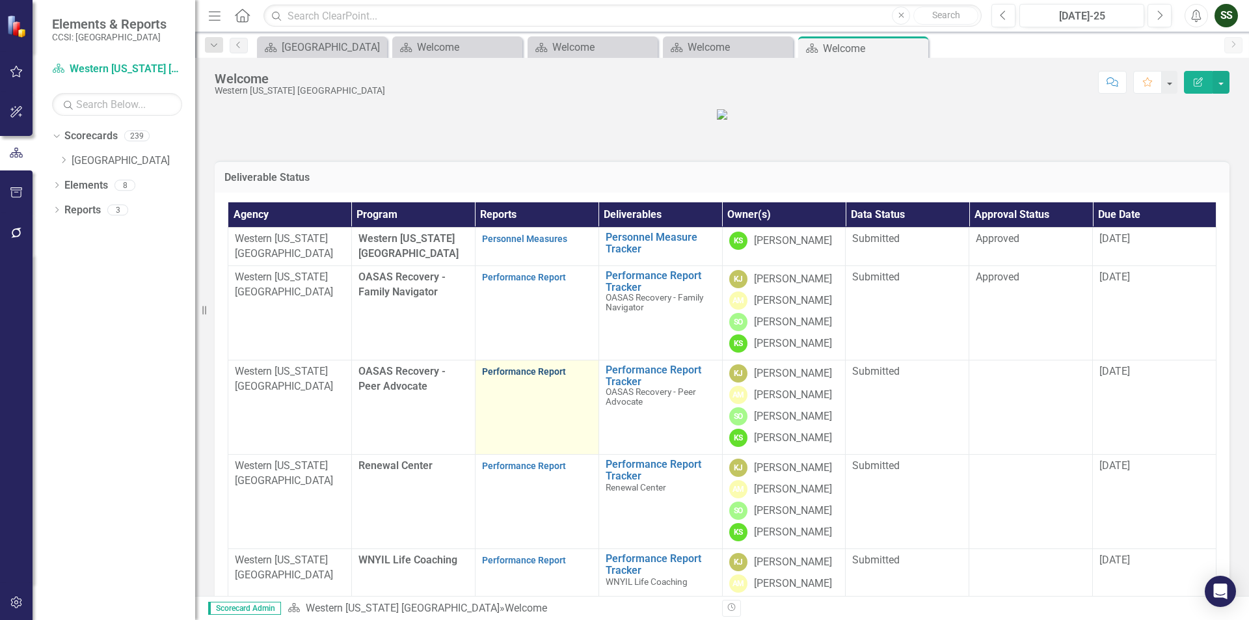
click at [528, 377] on link "Performance Report" at bounding box center [524, 371] width 84 height 10
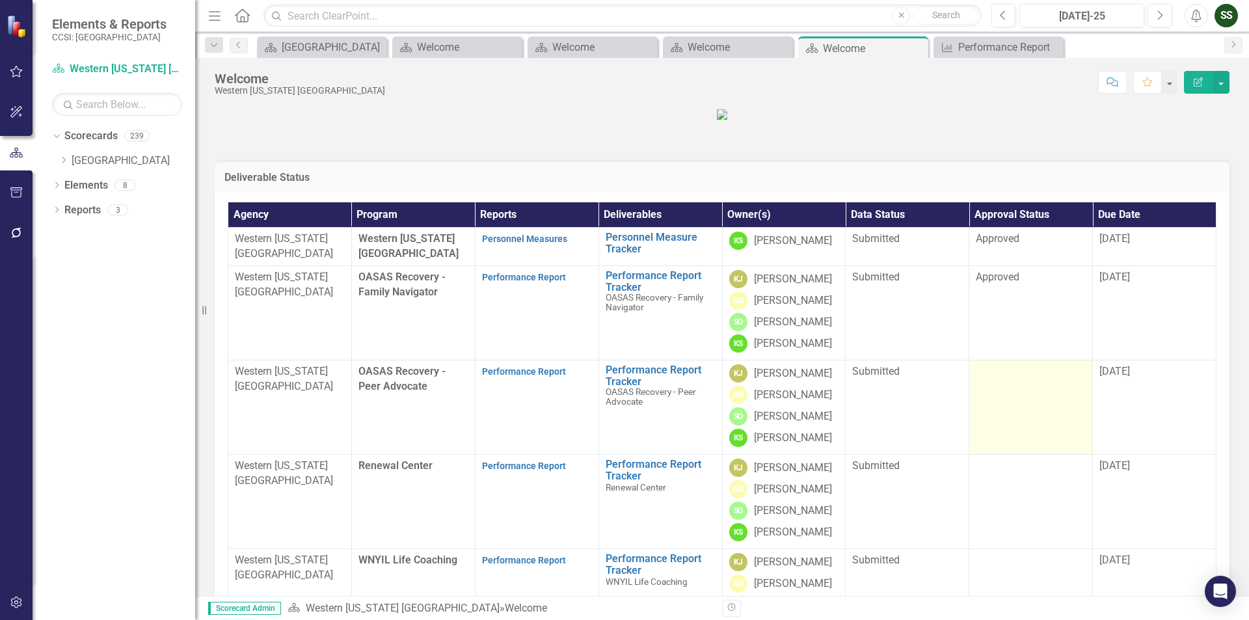
click at [1011, 380] on div at bounding box center [1031, 372] width 110 height 16
click at [1012, 380] on div at bounding box center [1031, 372] width 110 height 16
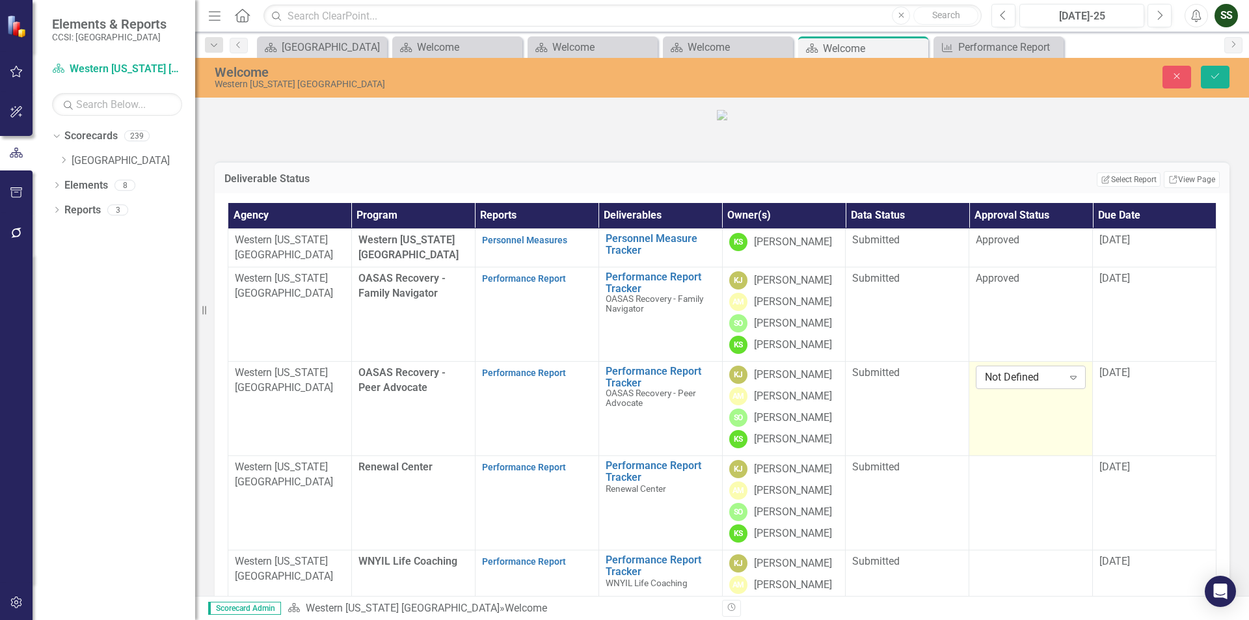
click at [1062, 388] on div "Expand" at bounding box center [1073, 377] width 23 height 21
click at [988, 370] on div "Approved" at bounding box center [1026, 372] width 88 height 15
click at [1212, 77] on icon "Save" at bounding box center [1216, 76] width 12 height 9
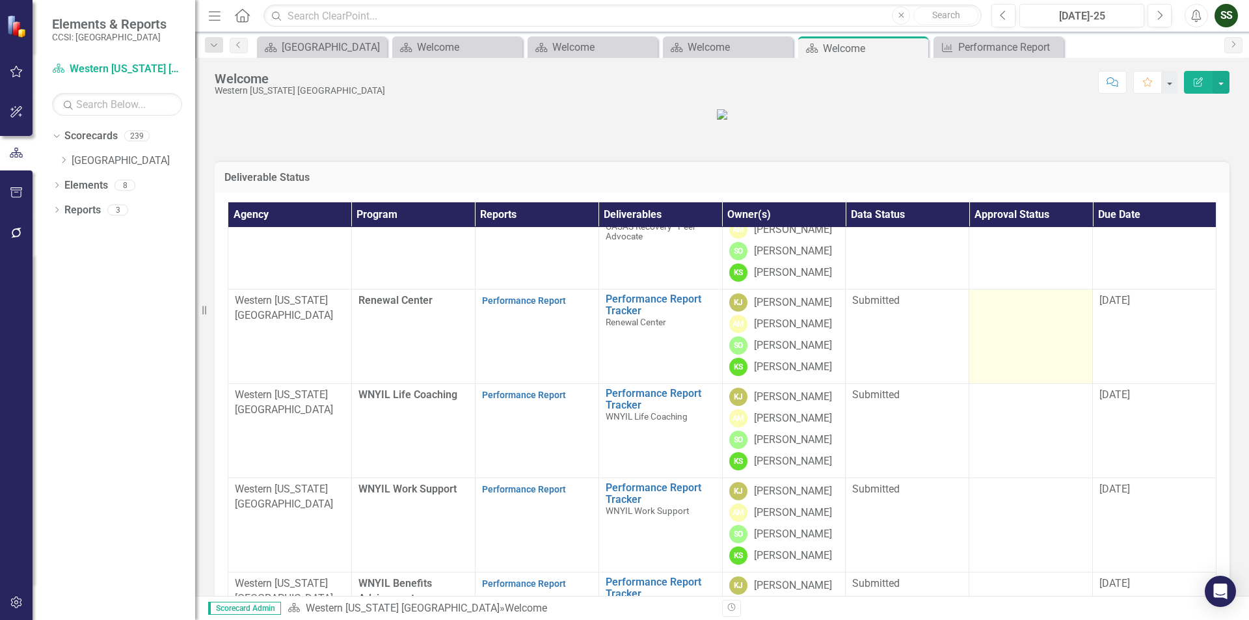
scroll to position [162, 0]
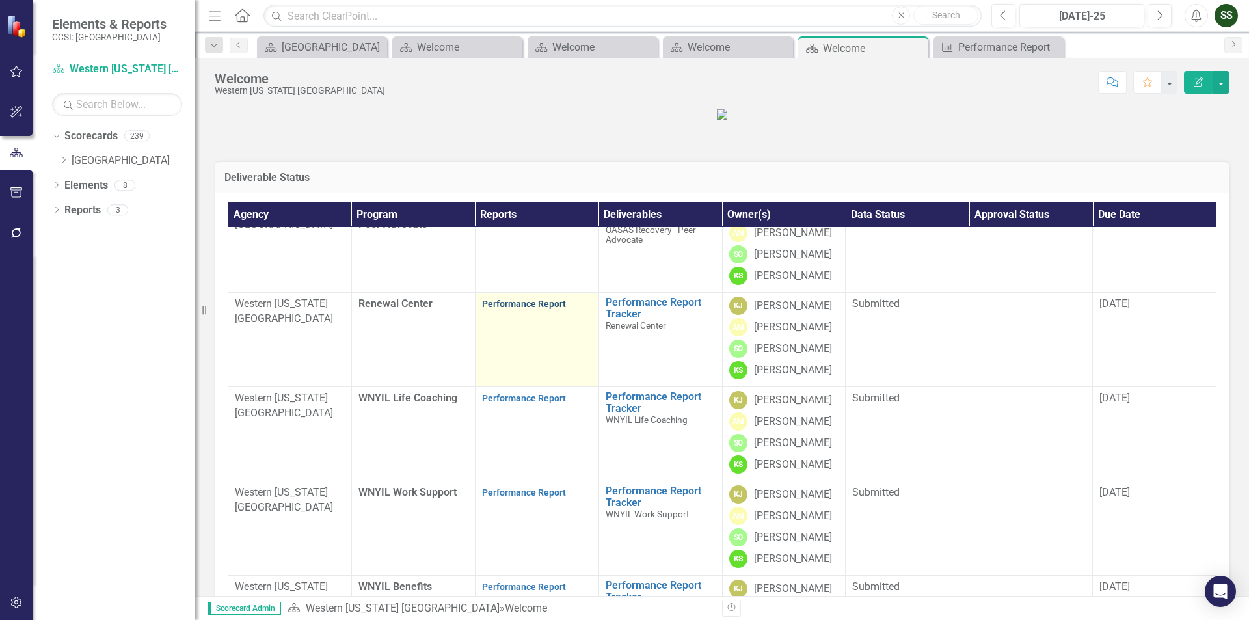
click at [522, 309] on link "Performance Report" at bounding box center [524, 304] width 84 height 10
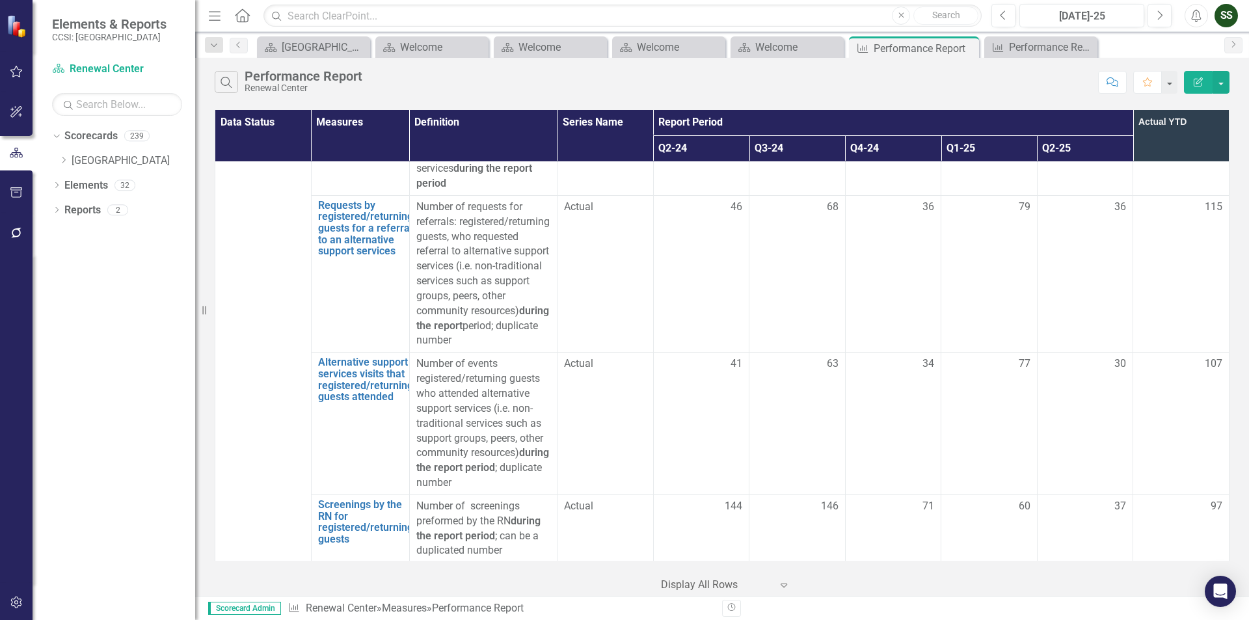
scroll to position [2538, 0]
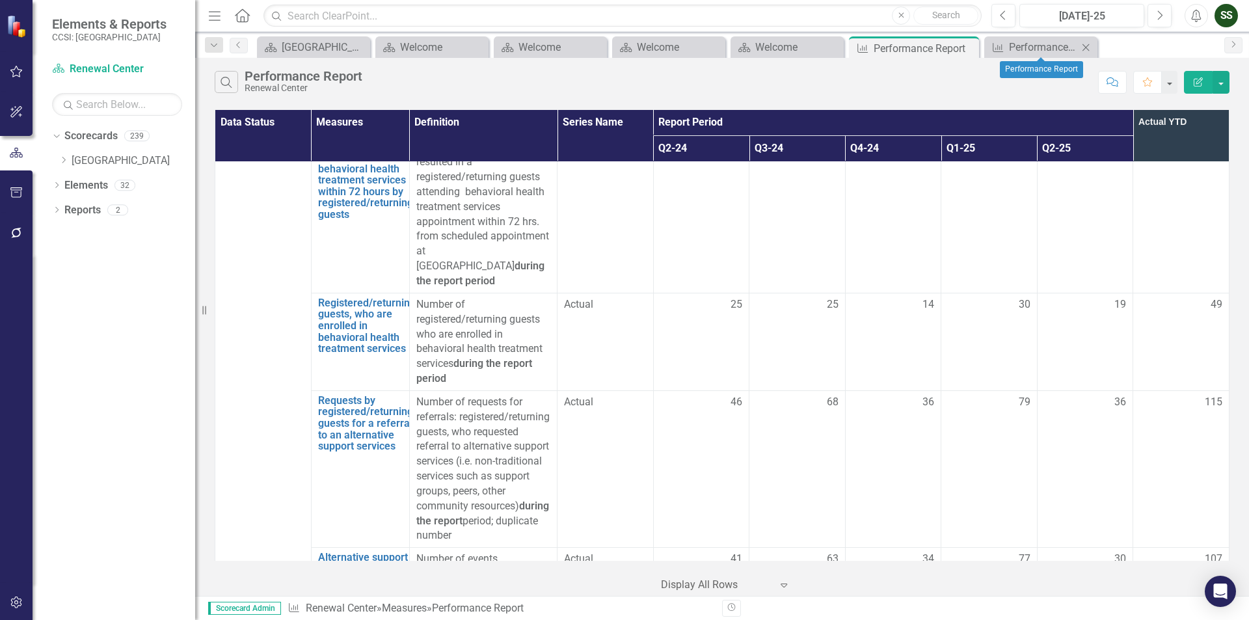
click at [1086, 47] on icon at bounding box center [1086, 47] width 7 height 7
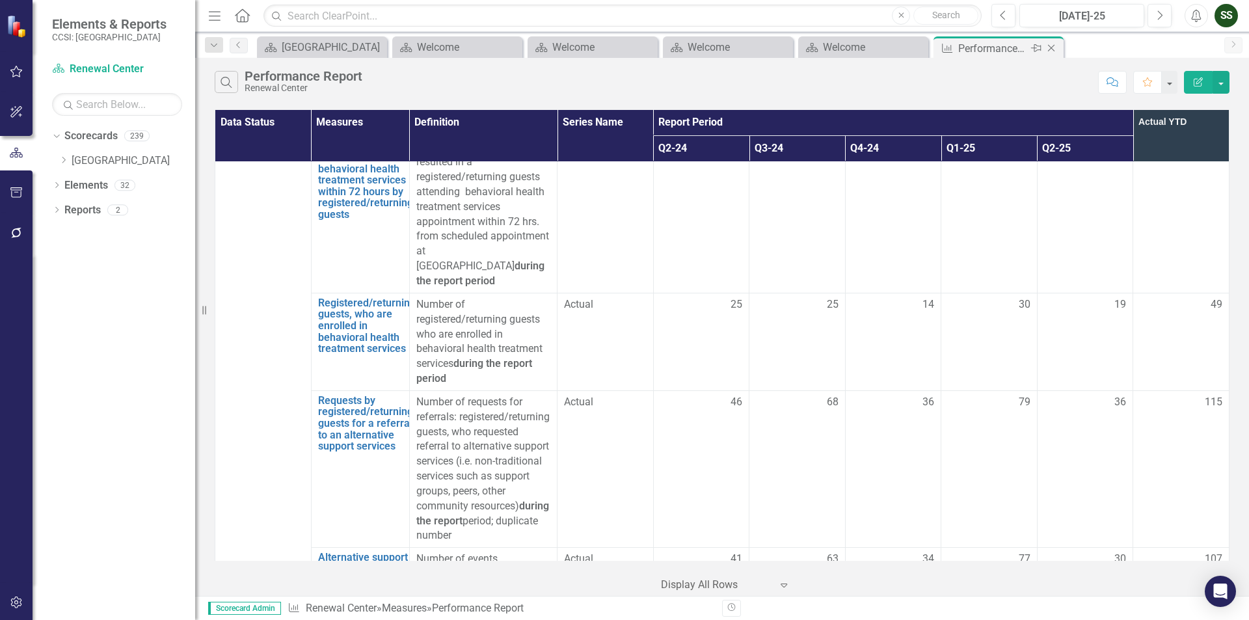
click at [1048, 50] on icon "Close" at bounding box center [1051, 48] width 13 height 10
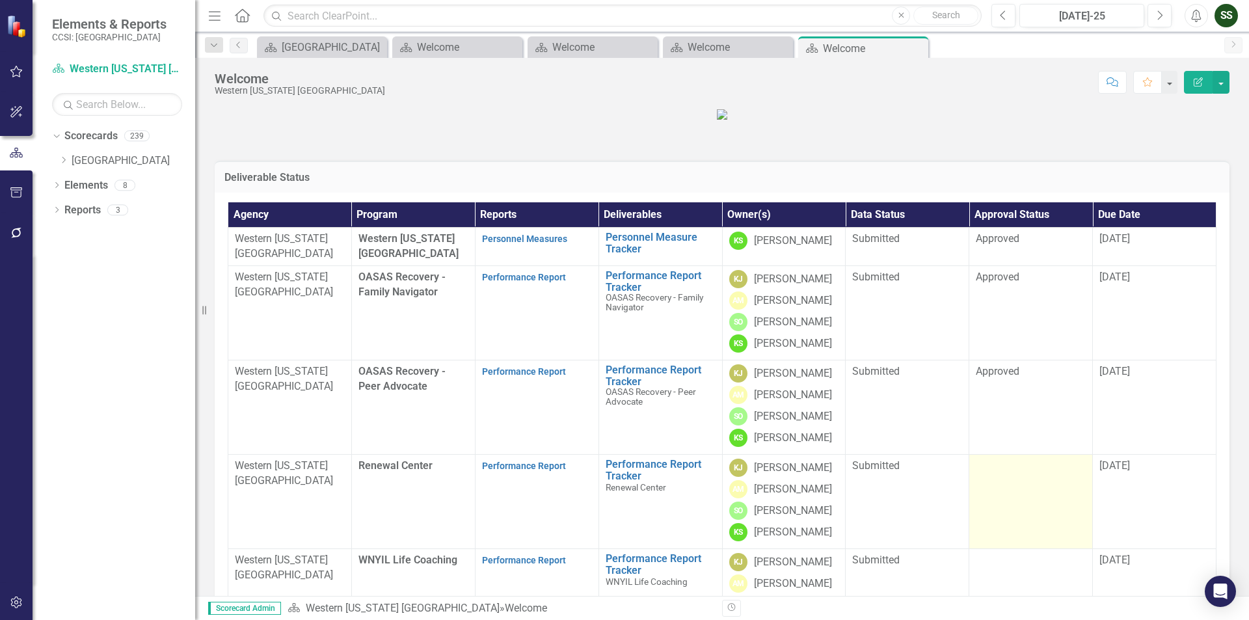
click at [1003, 537] on td at bounding box center [1032, 502] width 124 height 94
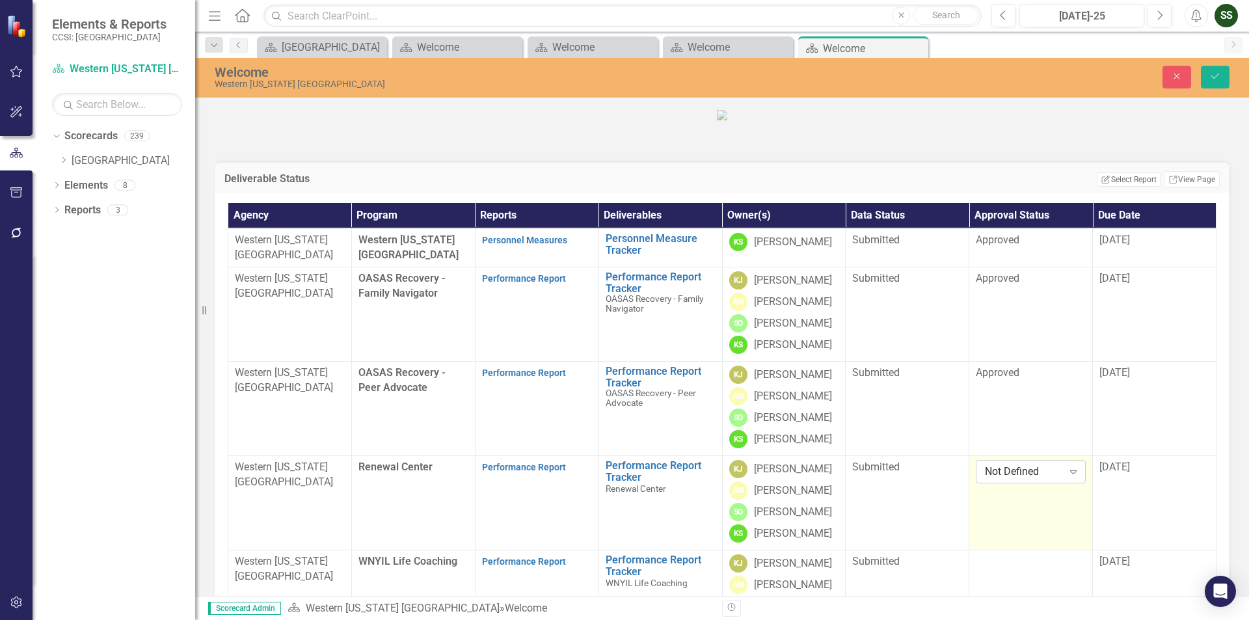
click at [1067, 477] on icon "Expand" at bounding box center [1073, 472] width 13 height 10
click at [1027, 484] on div "Approved" at bounding box center [1026, 478] width 88 height 15
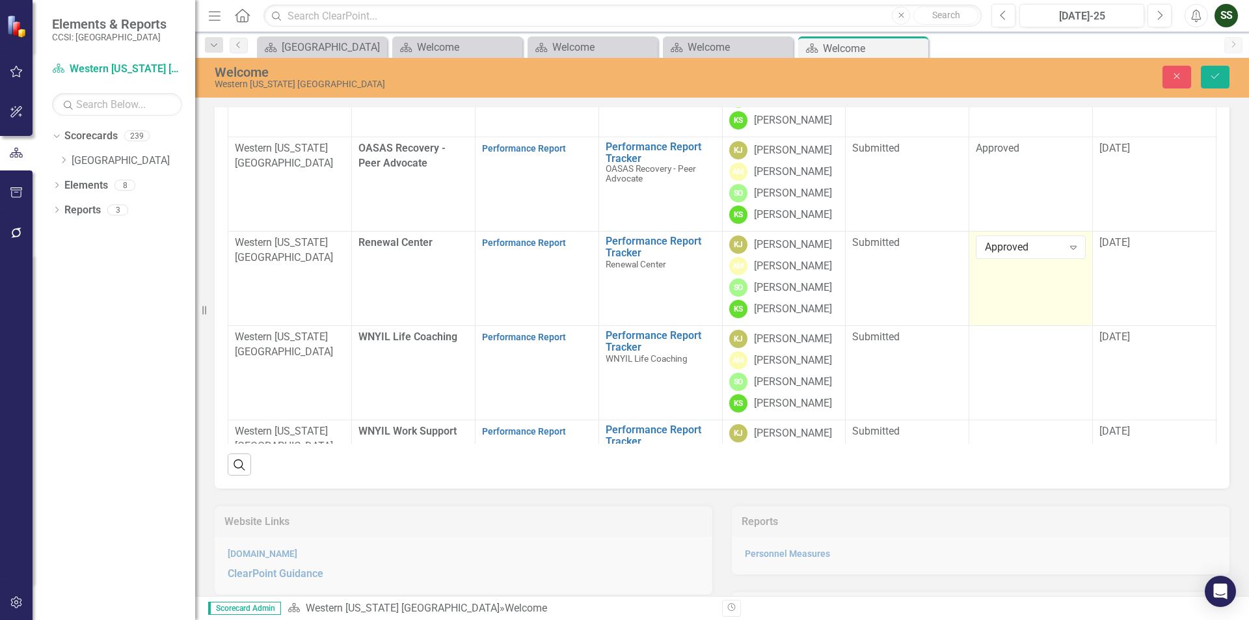
scroll to position [230, 0]
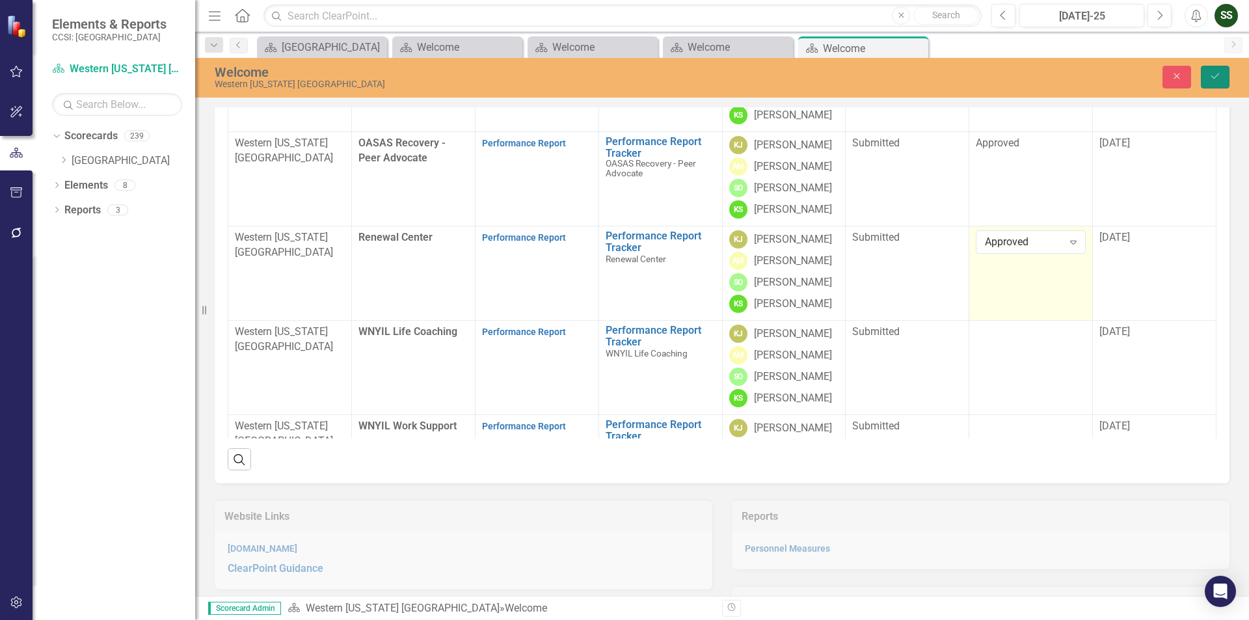
click at [1221, 77] on button "Save" at bounding box center [1215, 77] width 29 height 23
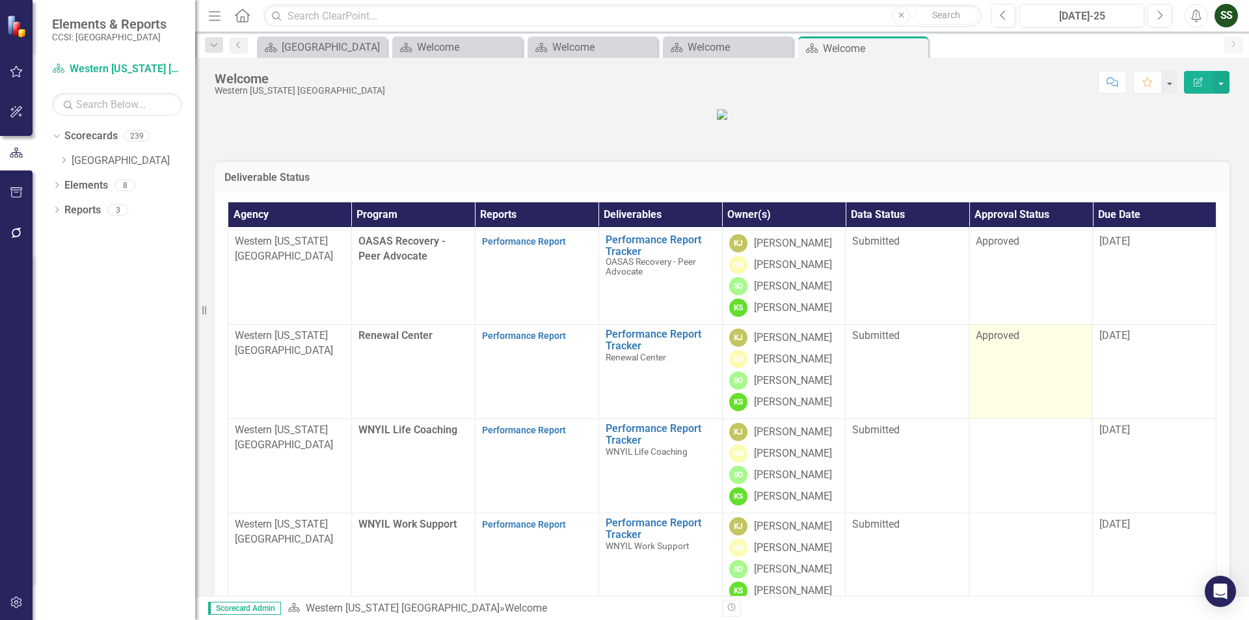
scroll to position [227, 0]
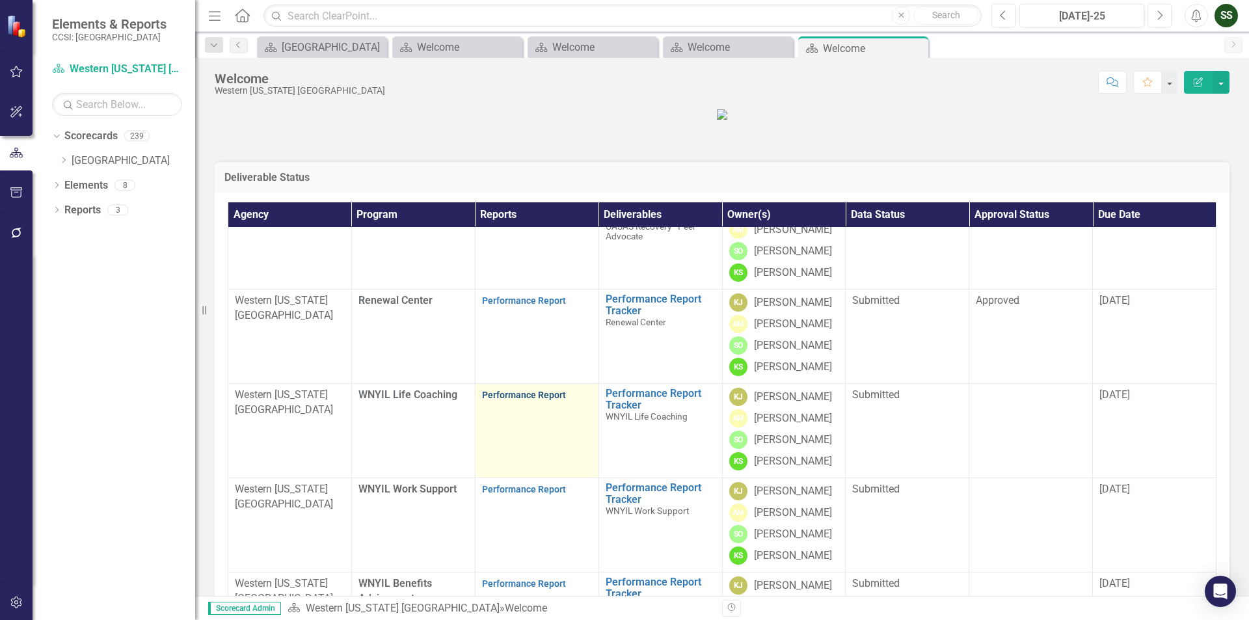
click at [537, 396] on link "Performance Report" at bounding box center [524, 395] width 84 height 10
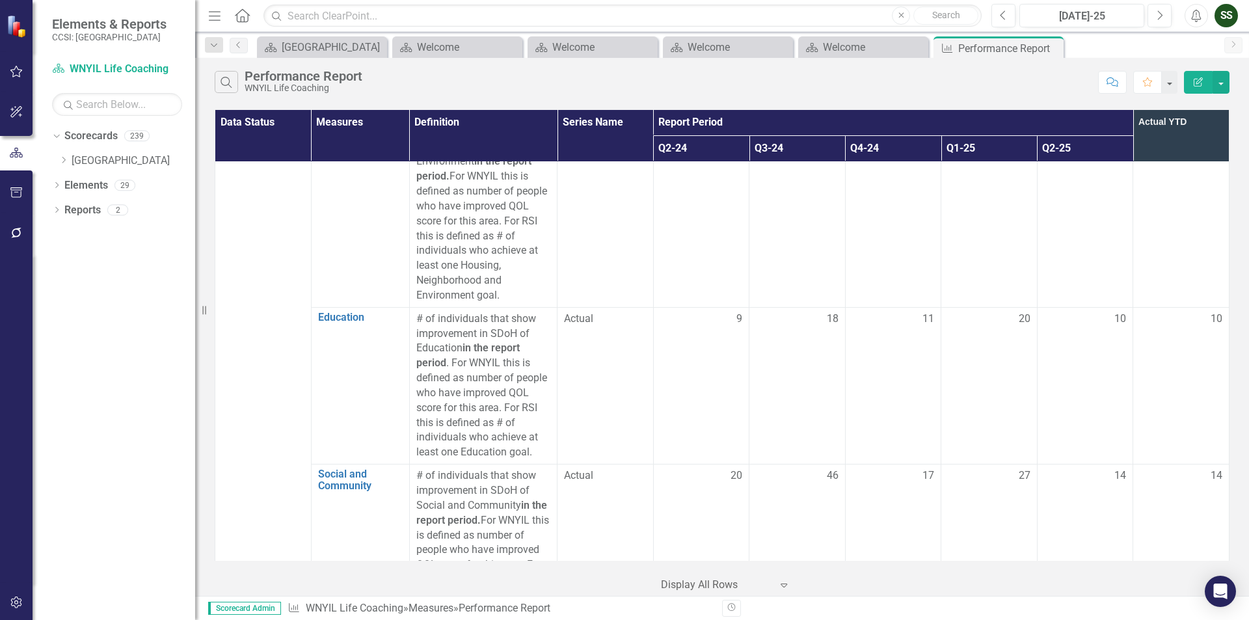
scroll to position [1822, 0]
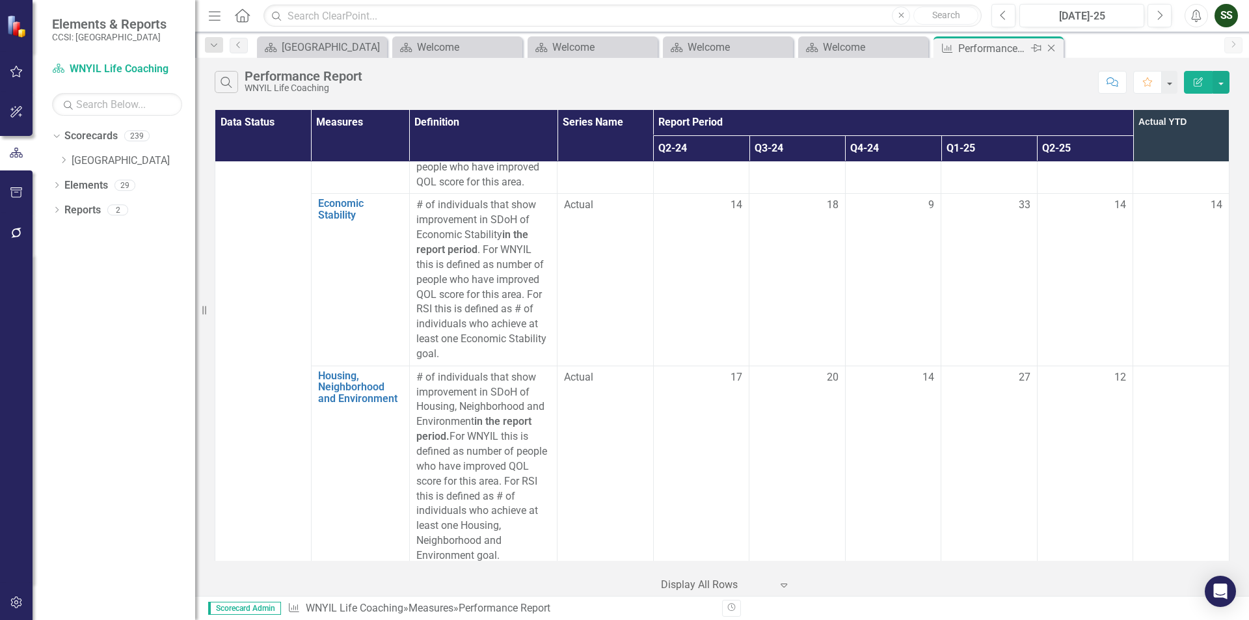
click at [1055, 50] on icon "Close" at bounding box center [1051, 48] width 13 height 10
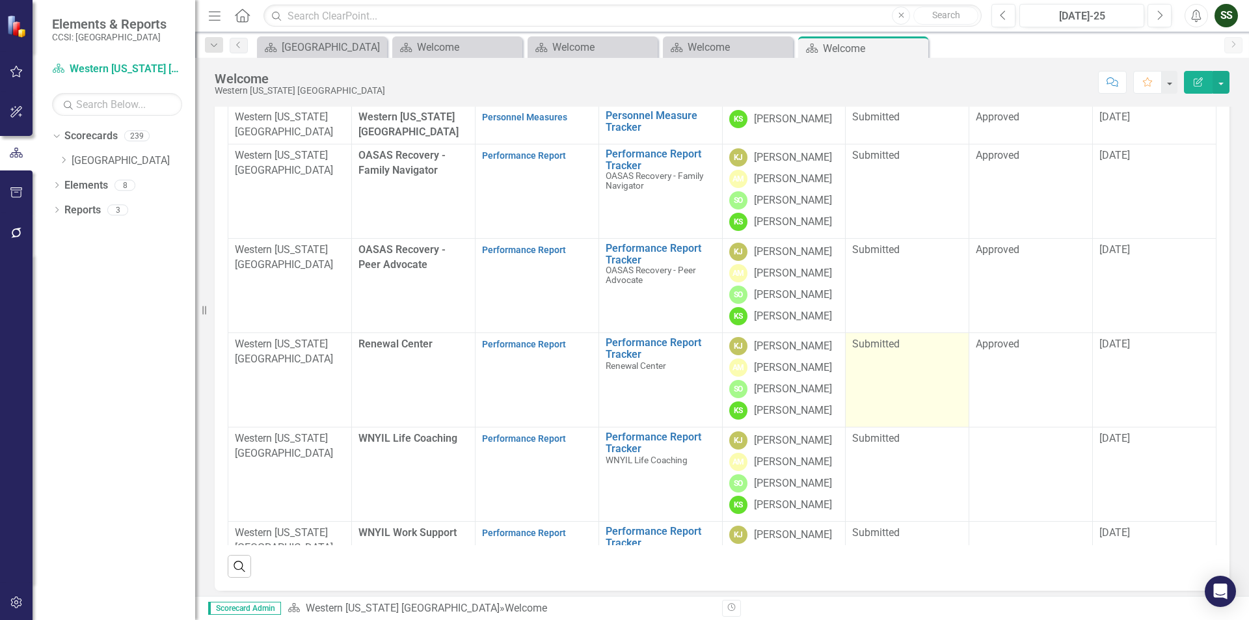
scroll to position [195, 0]
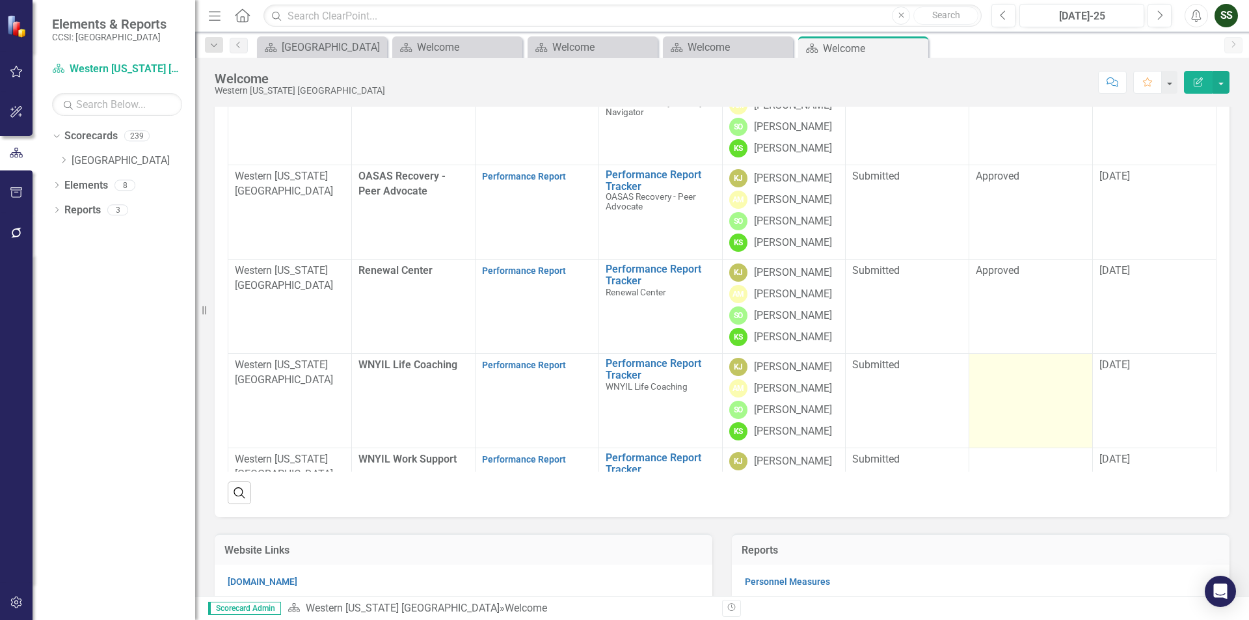
click at [1012, 437] on td at bounding box center [1032, 401] width 124 height 94
click at [1035, 448] on td at bounding box center [1032, 401] width 124 height 94
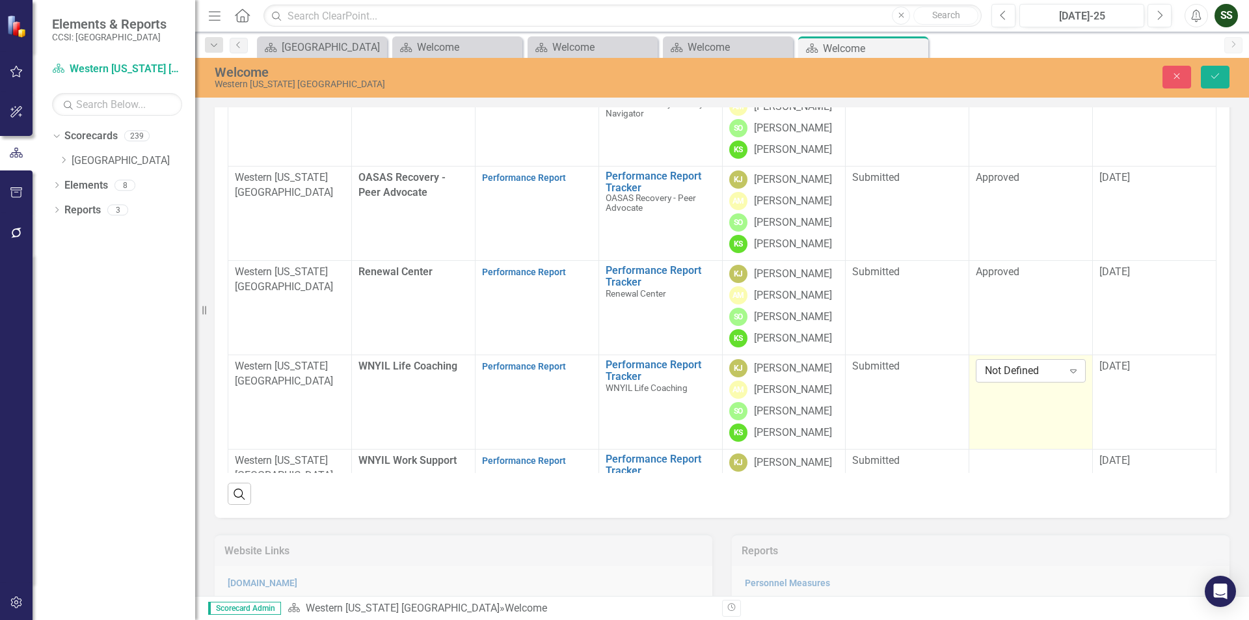
click at [1062, 381] on div "Expand" at bounding box center [1073, 370] width 23 height 21
click at [1027, 387] on div "Approved" at bounding box center [1026, 389] width 88 height 15
click at [1217, 72] on icon "Save" at bounding box center [1216, 76] width 12 height 9
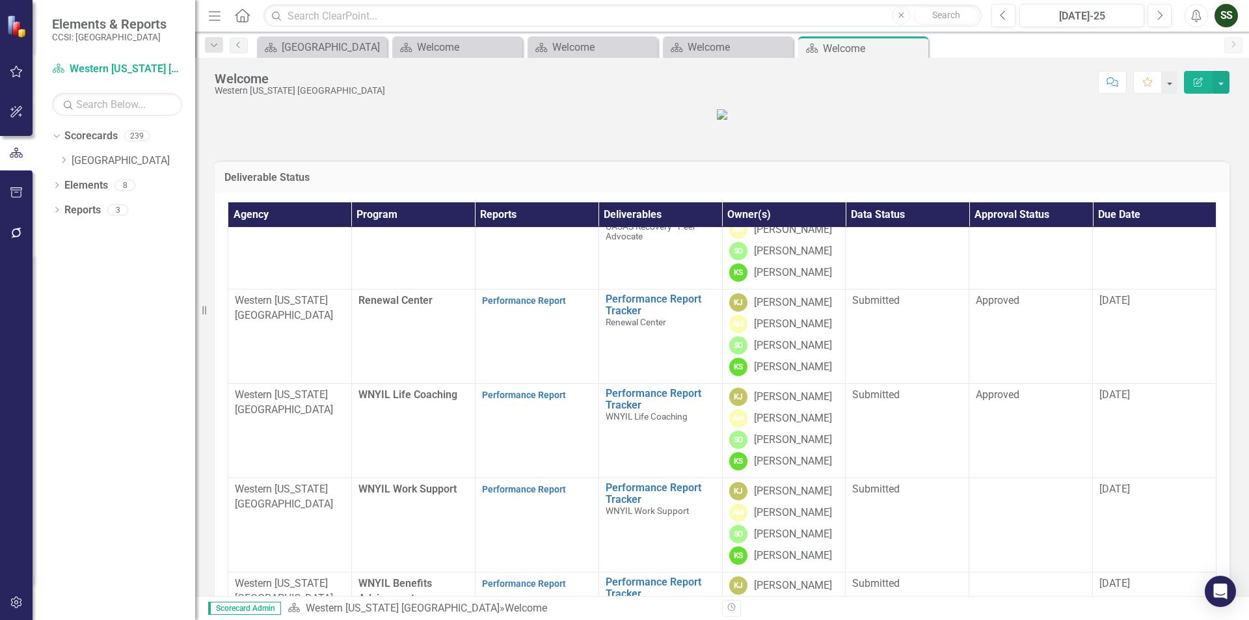
scroll to position [227, 0]
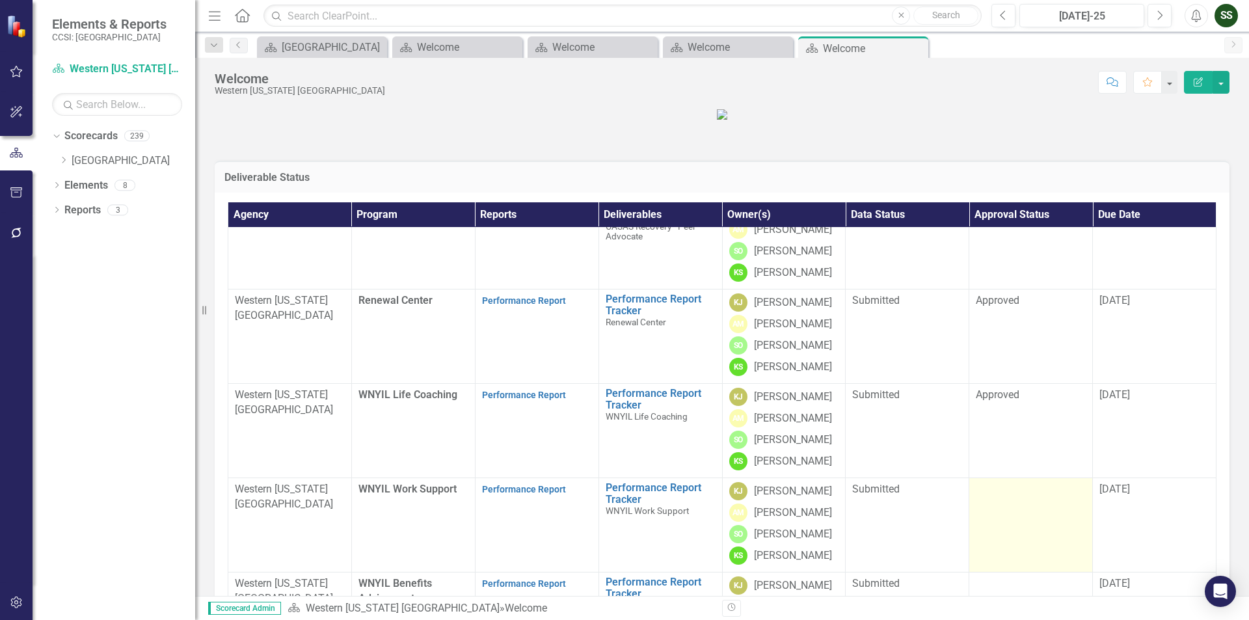
click at [1000, 512] on td at bounding box center [1032, 525] width 124 height 94
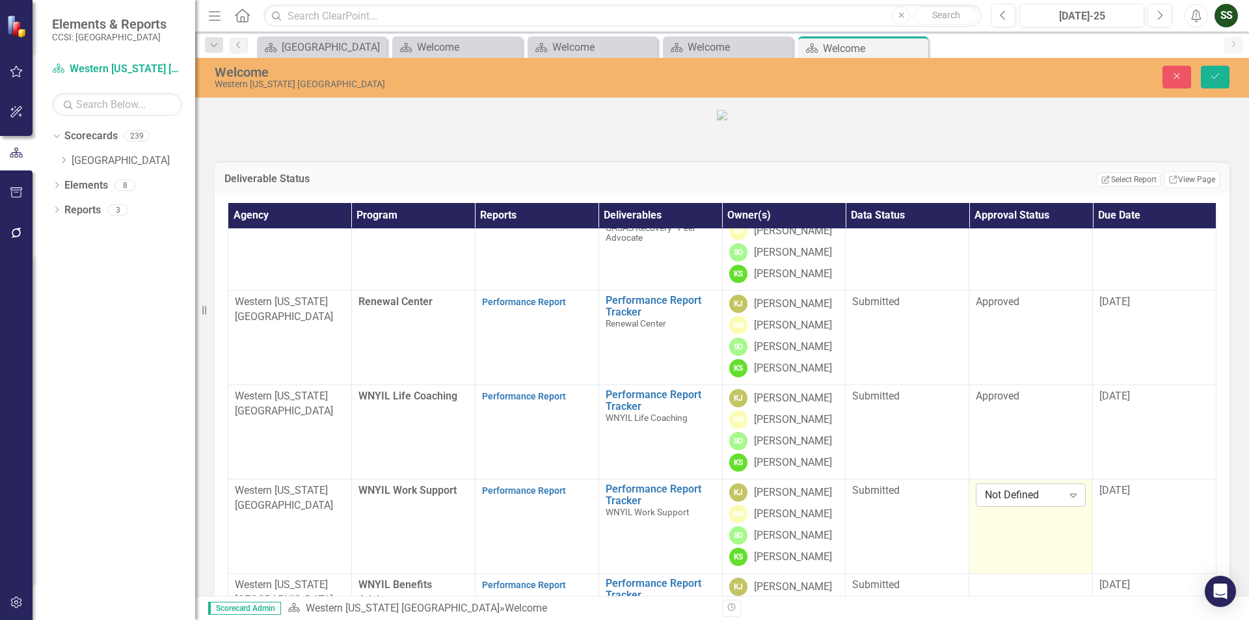
click at [1067, 500] on icon "Expand" at bounding box center [1073, 495] width 13 height 10
click at [1011, 460] on div "Approved" at bounding box center [1018, 463] width 87 height 15
click at [1221, 72] on icon "Save" at bounding box center [1216, 76] width 12 height 9
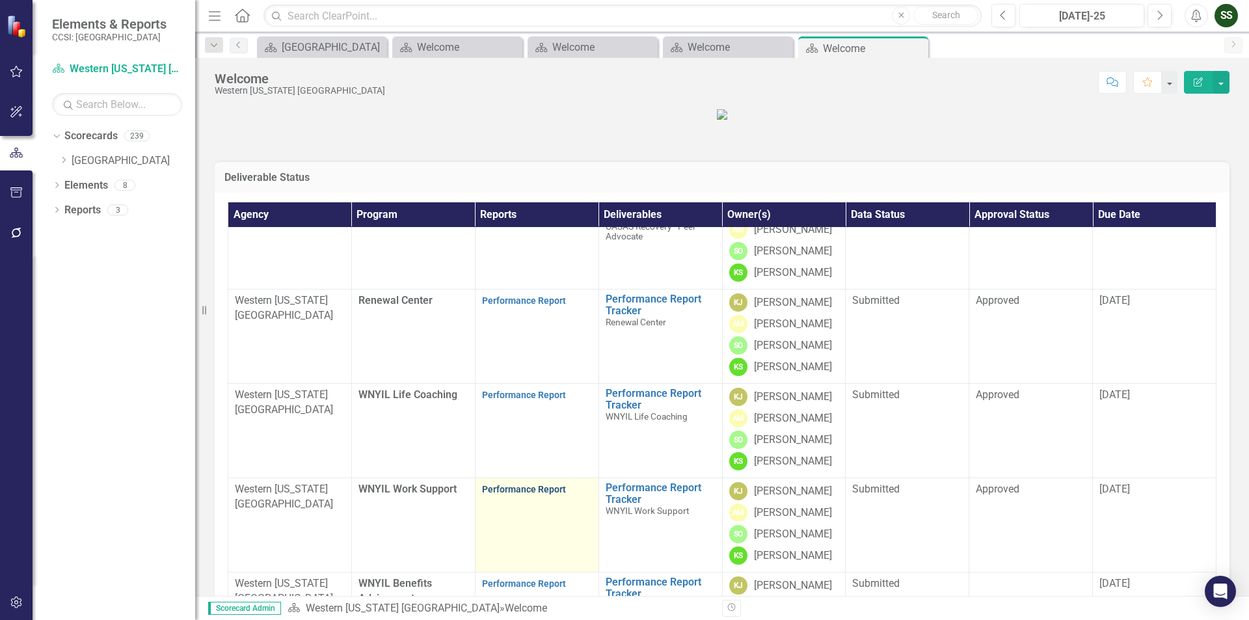
click at [495, 495] on link "Performance Report" at bounding box center [524, 489] width 84 height 10
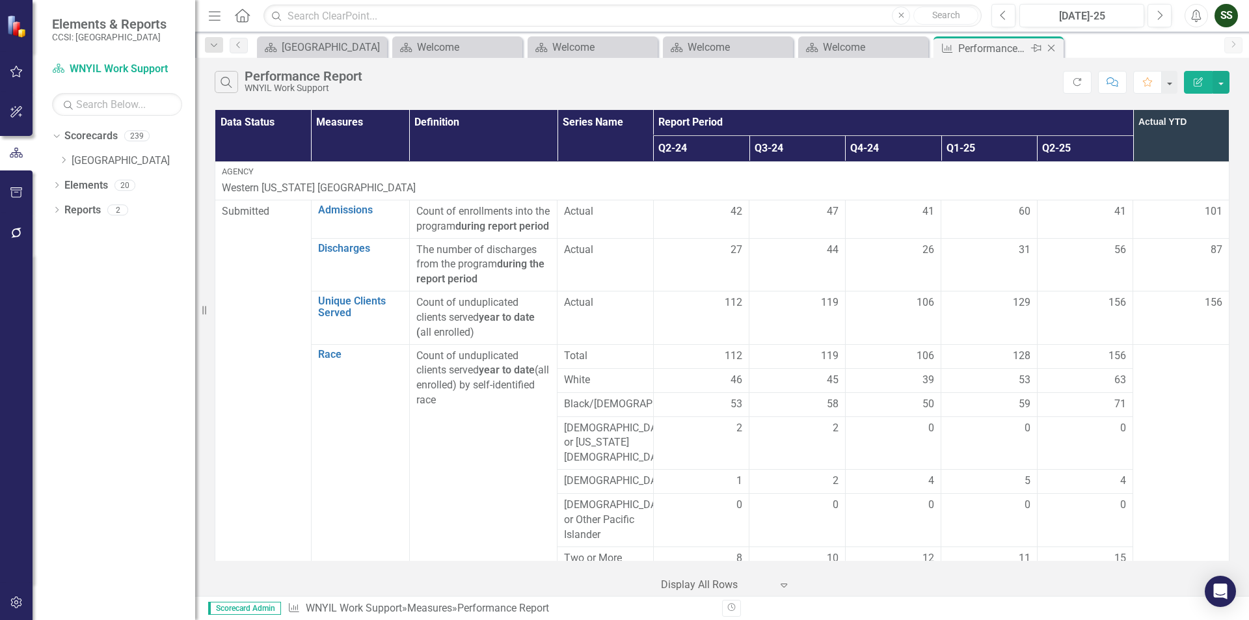
click at [1045, 46] on icon "Close" at bounding box center [1051, 48] width 13 height 10
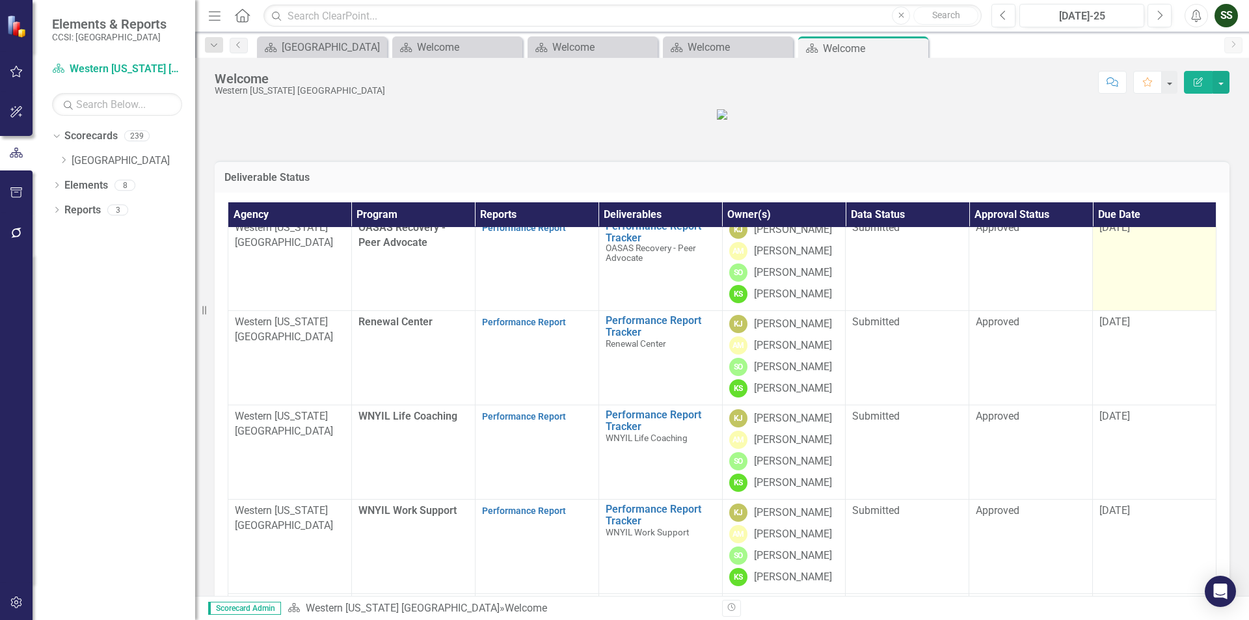
scroll to position [227, 0]
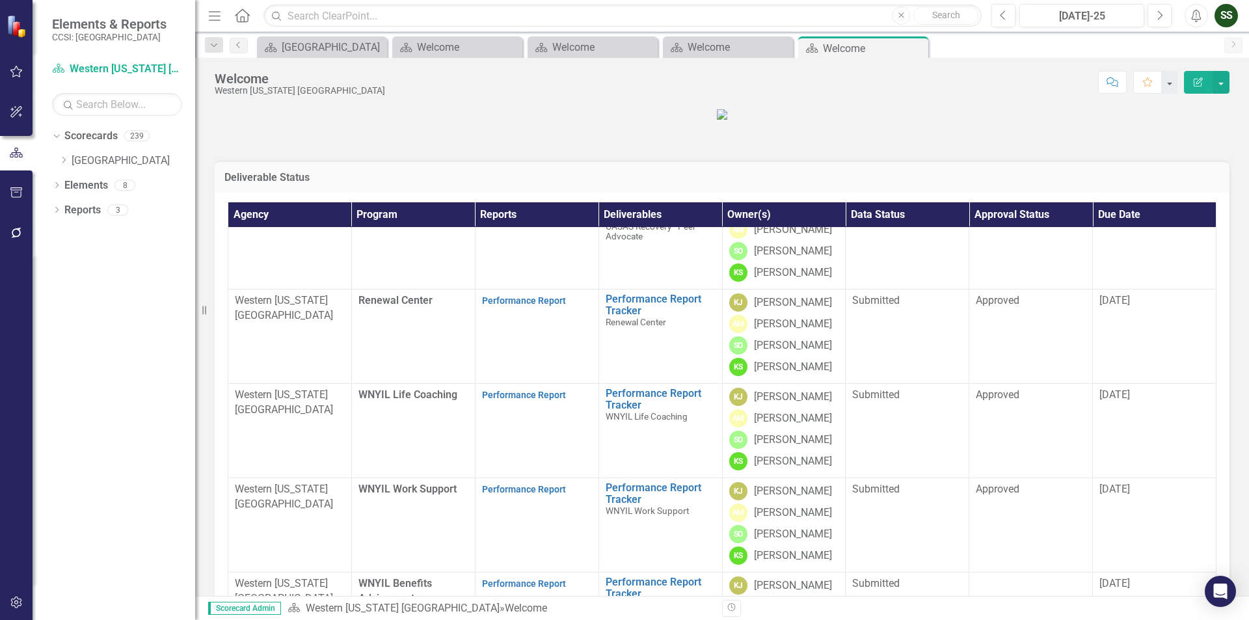
click at [0, 0] on icon "Close" at bounding box center [0, 0] width 0 height 0
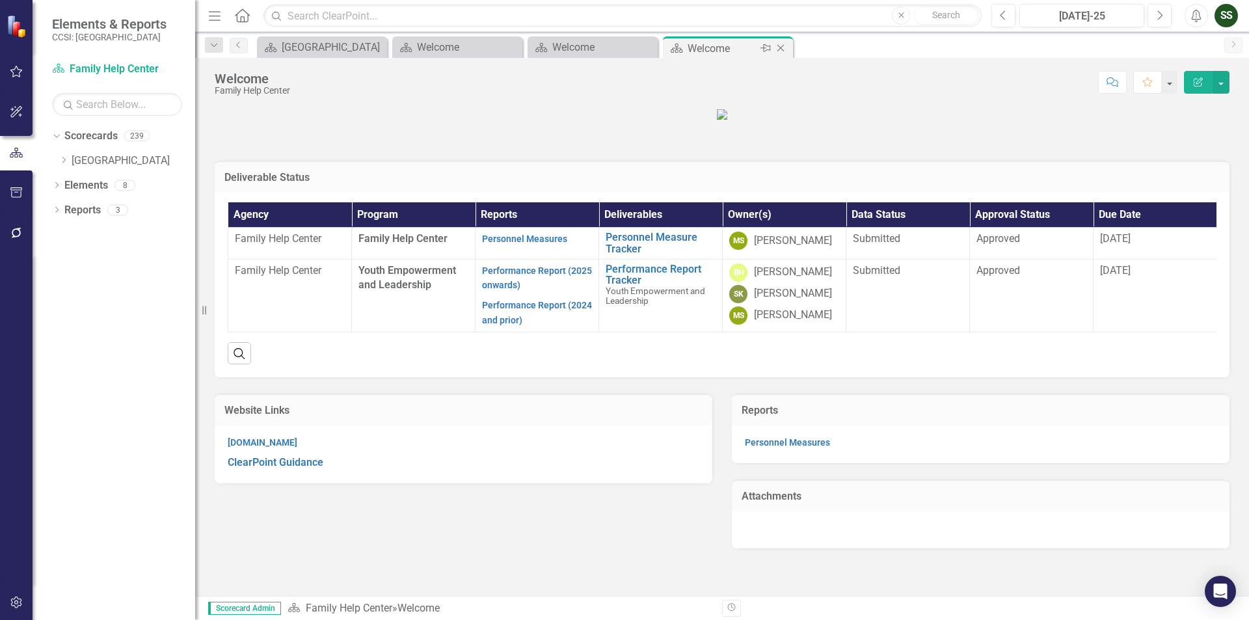
click at [783, 48] on icon "Close" at bounding box center [780, 48] width 13 height 10
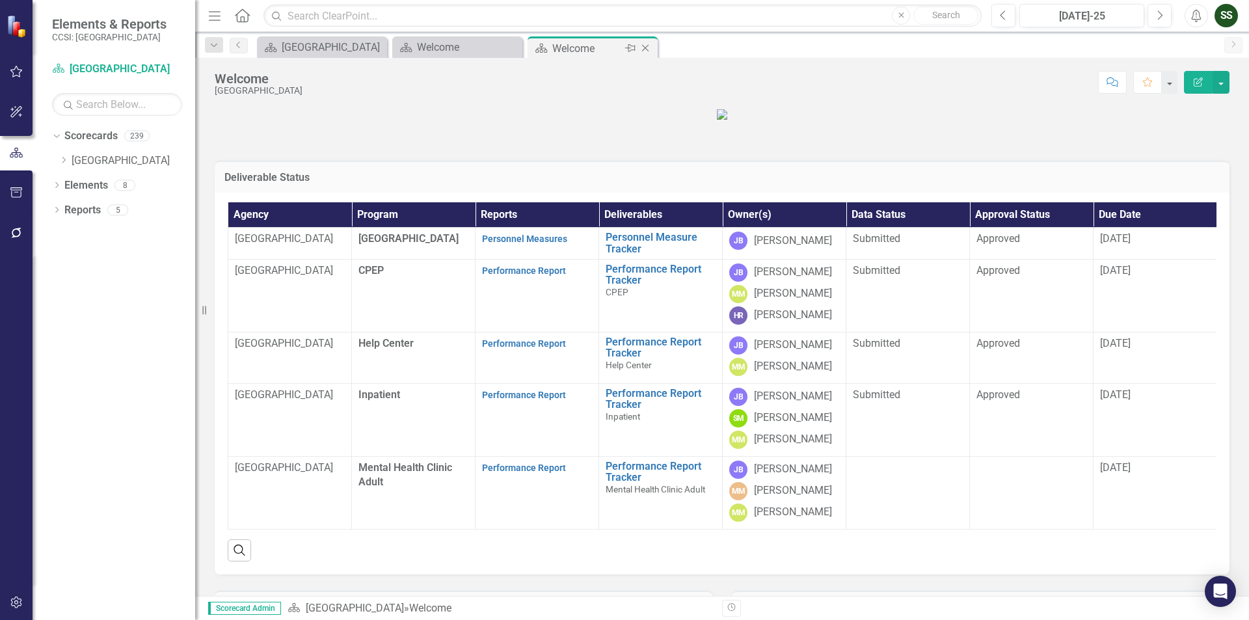
click at [644, 43] on icon "Close" at bounding box center [645, 48] width 13 height 10
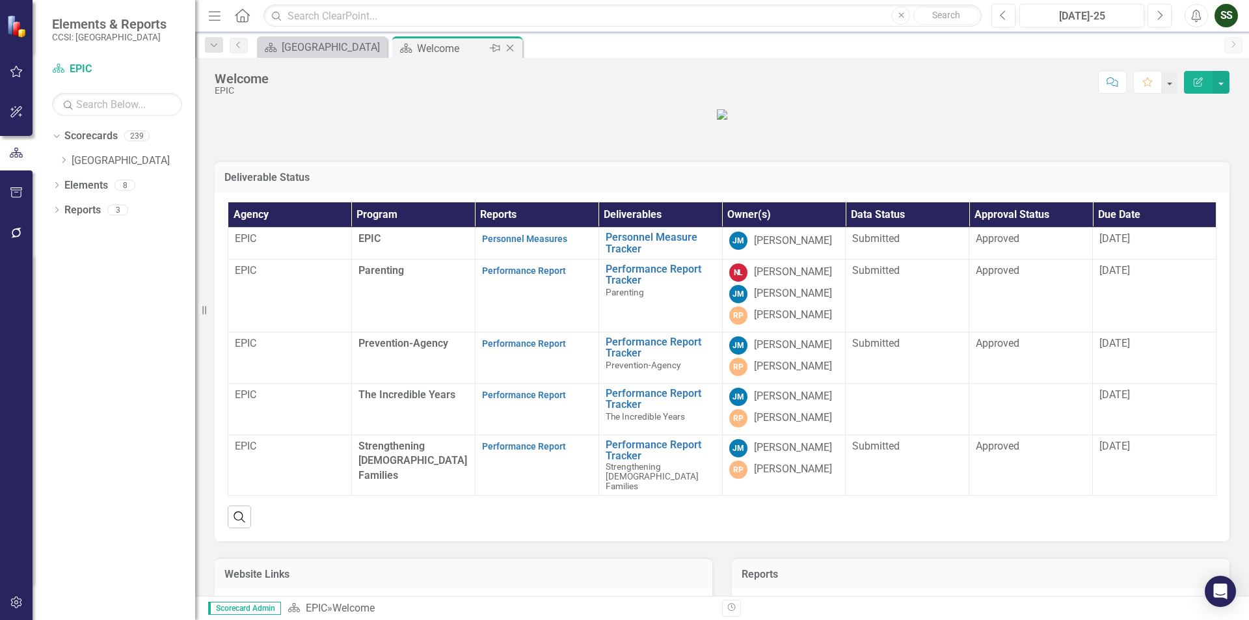
click at [503, 49] on div "Close" at bounding box center [511, 48] width 16 height 16
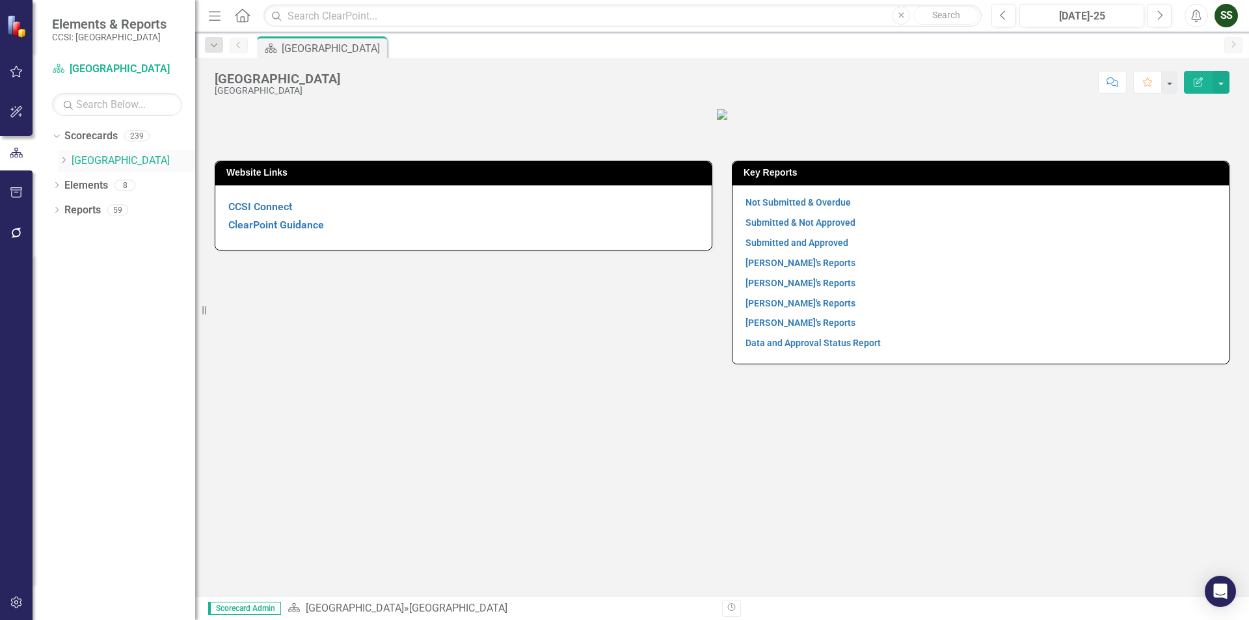
click at [60, 161] on icon "Dropdown" at bounding box center [64, 160] width 10 height 8
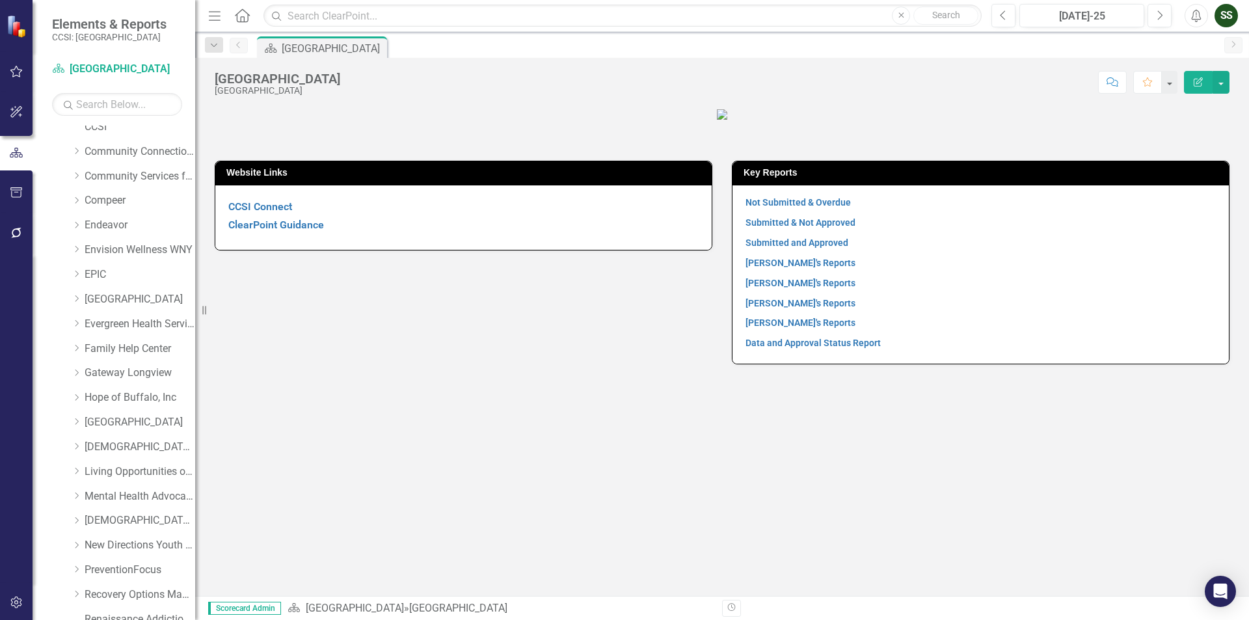
scroll to position [195, 0]
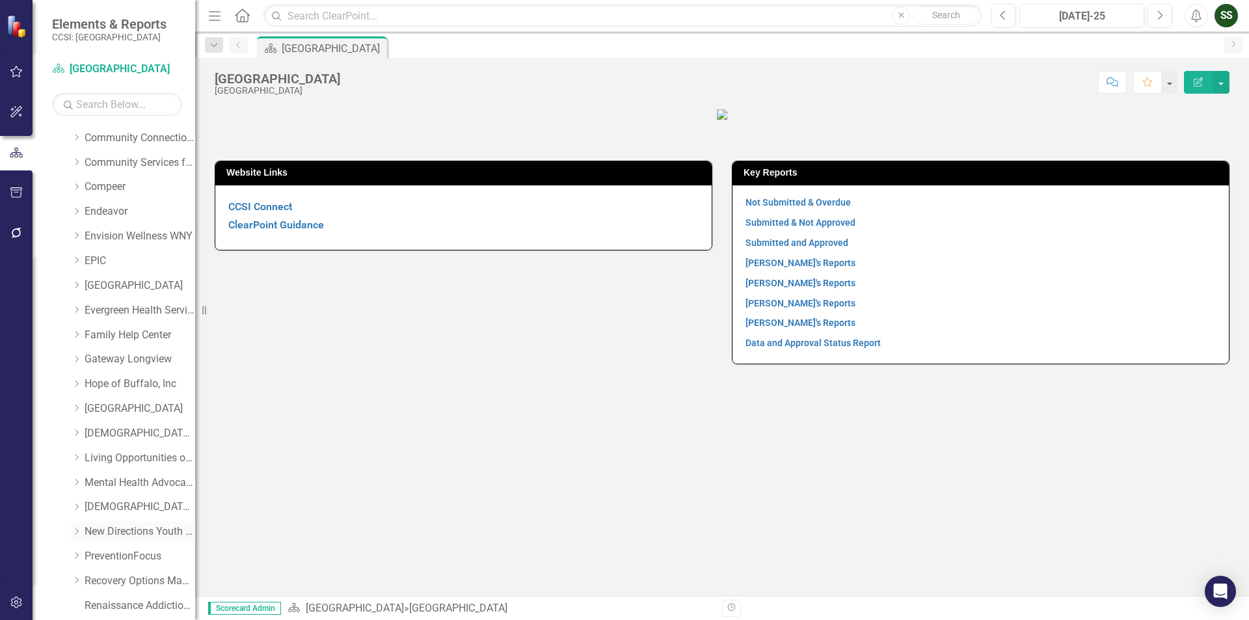
click at [118, 535] on link "New Directions Youth & Family Services, Inc." at bounding box center [140, 531] width 111 height 15
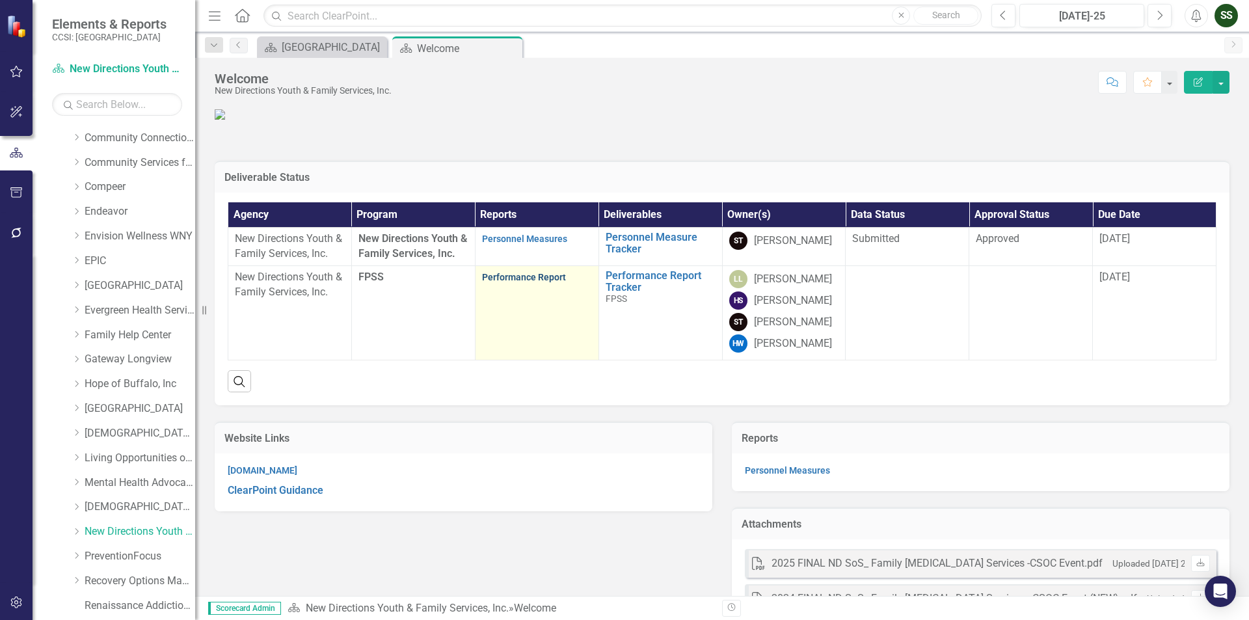
click at [521, 282] on link "Performance Report" at bounding box center [524, 277] width 84 height 10
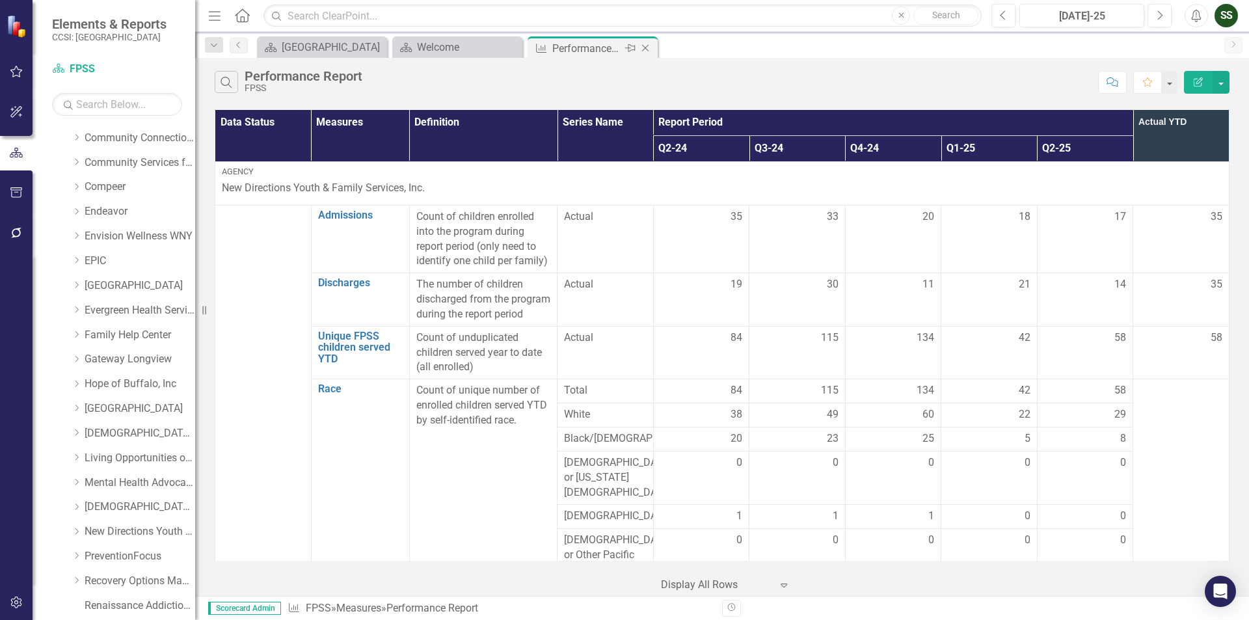
click at [649, 51] on icon at bounding box center [645, 48] width 7 height 7
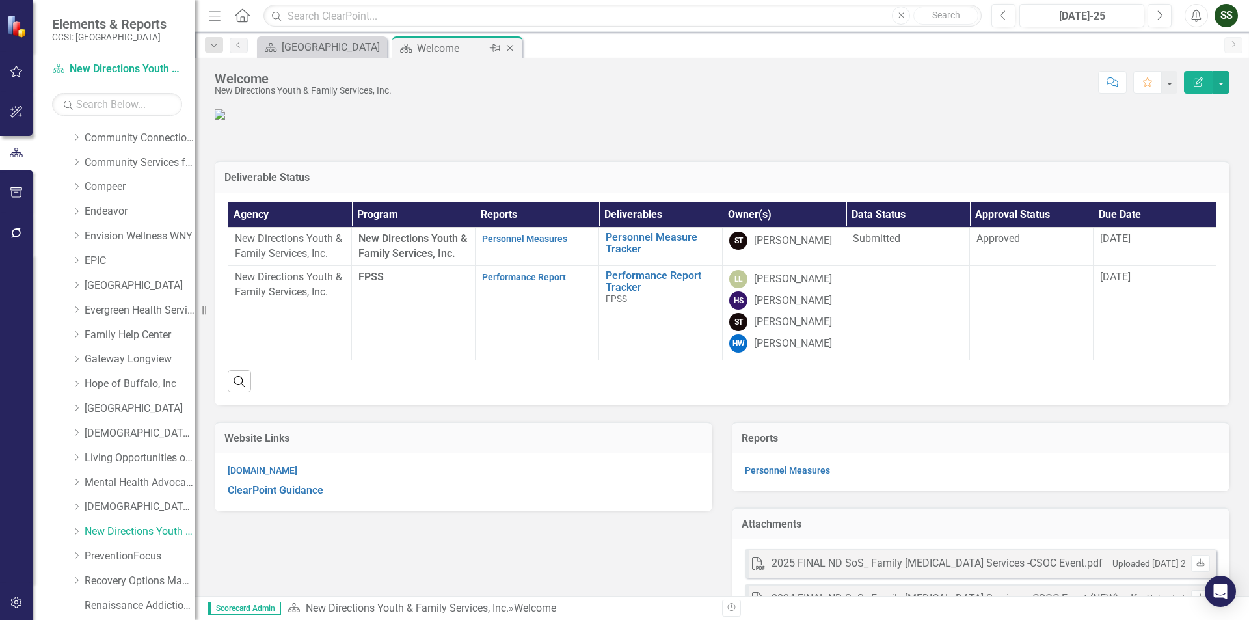
click at [509, 48] on icon "Close" at bounding box center [510, 48] width 13 height 10
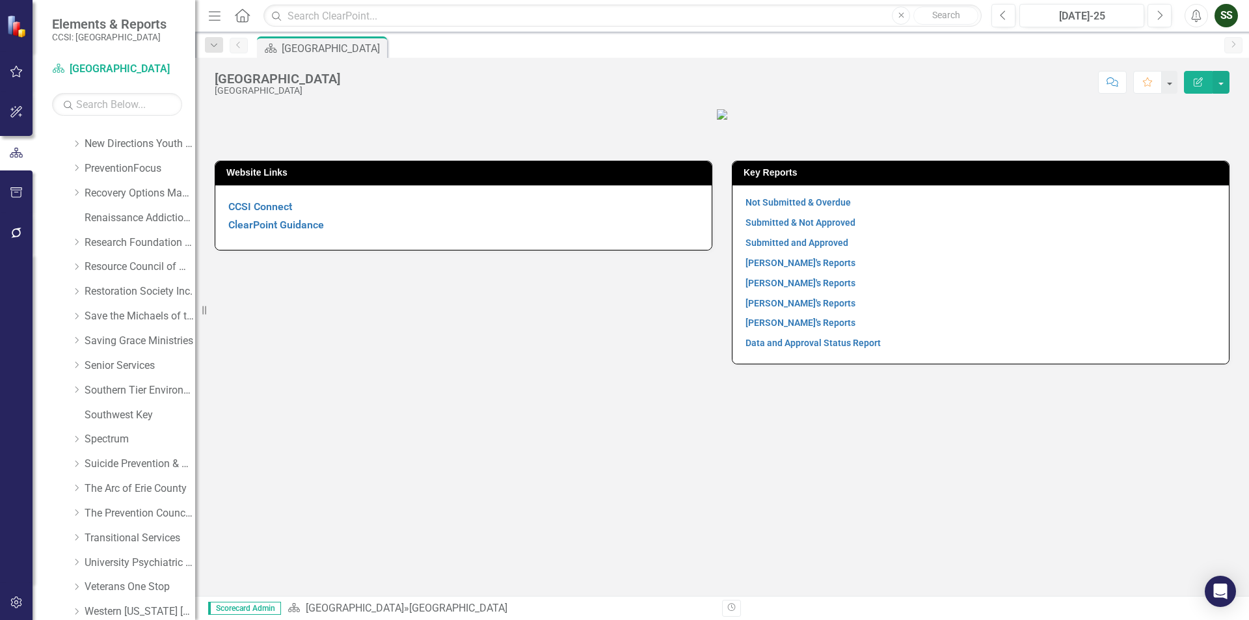
scroll to position [582, 0]
click at [138, 241] on link "Research Foundation of SUNY" at bounding box center [140, 244] width 111 height 15
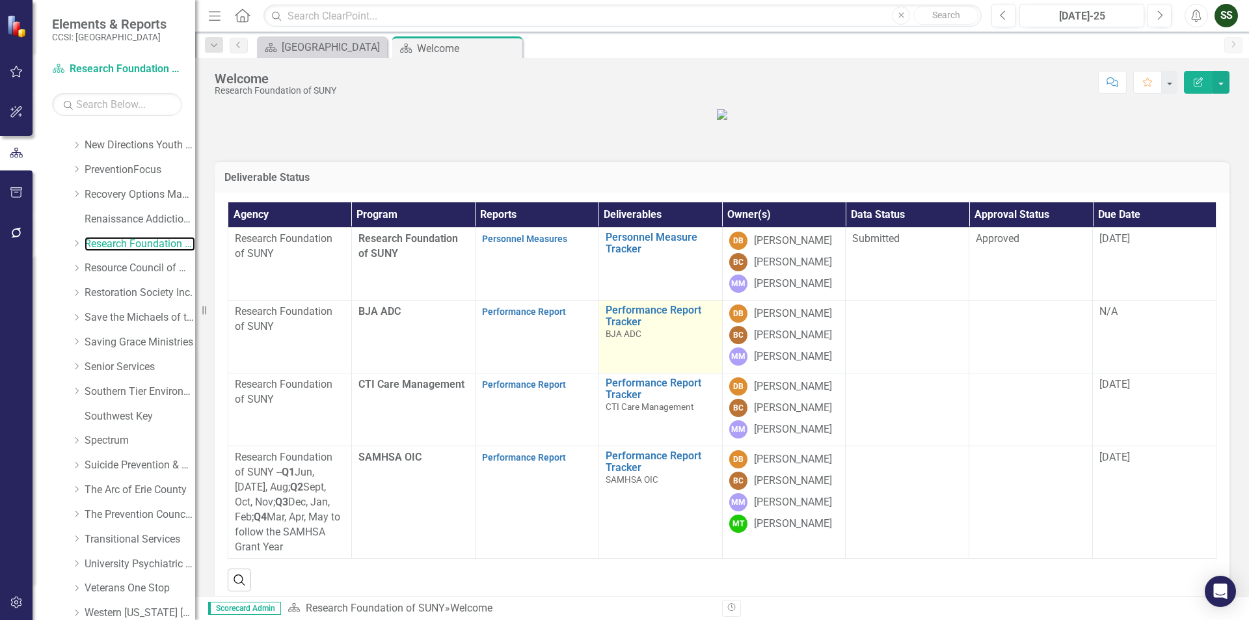
scroll to position [130, 0]
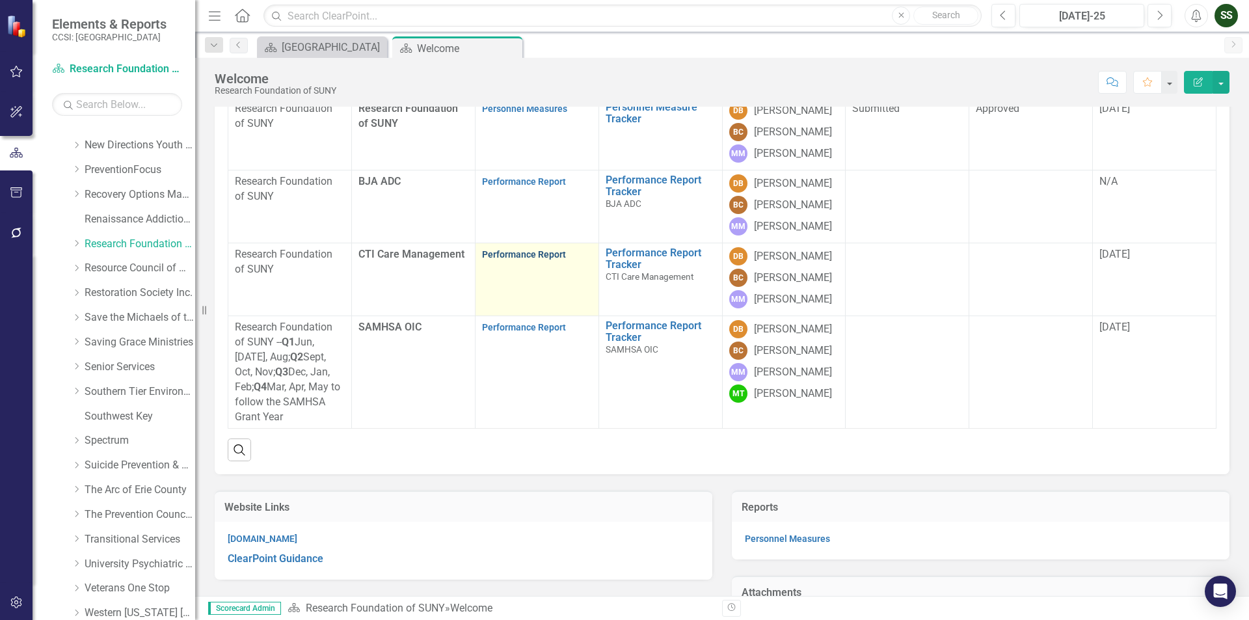
click at [515, 260] on link "Performance Report" at bounding box center [524, 254] width 84 height 10
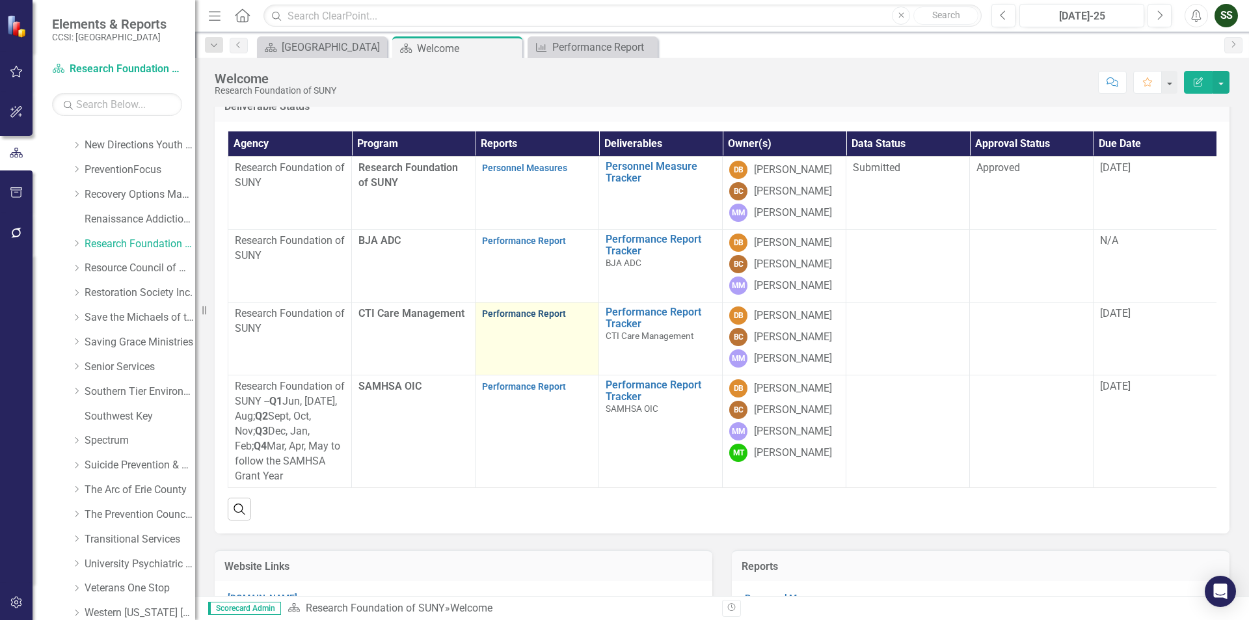
scroll to position [65, 0]
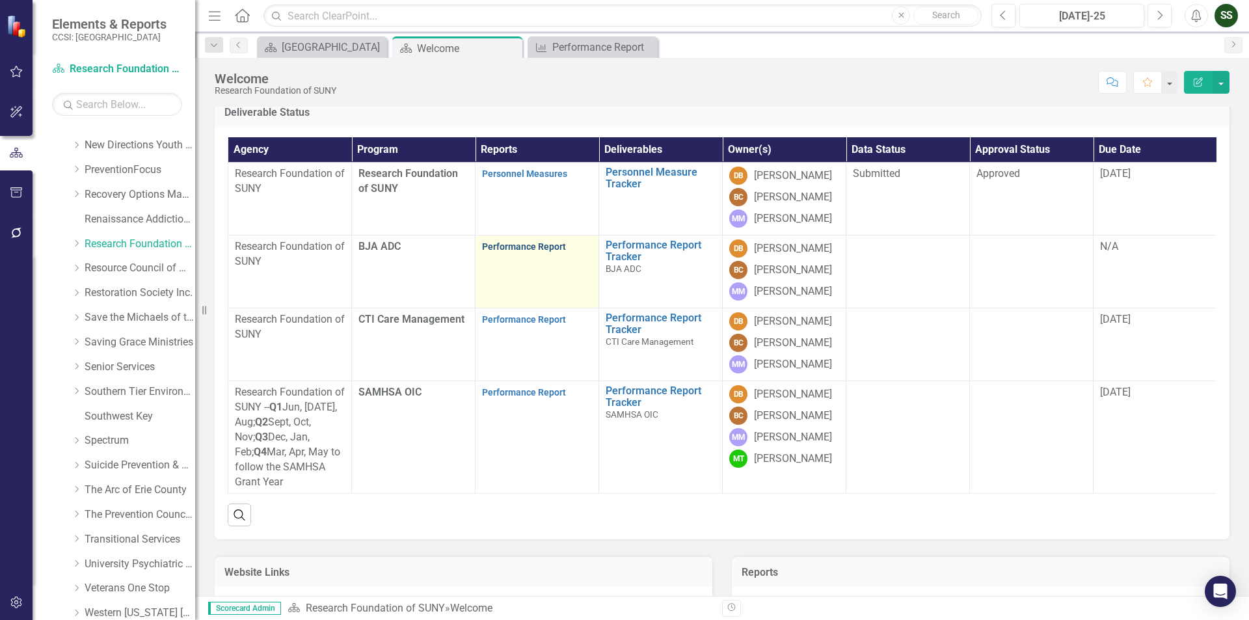
click at [527, 252] on link "Performance Report" at bounding box center [524, 246] width 84 height 10
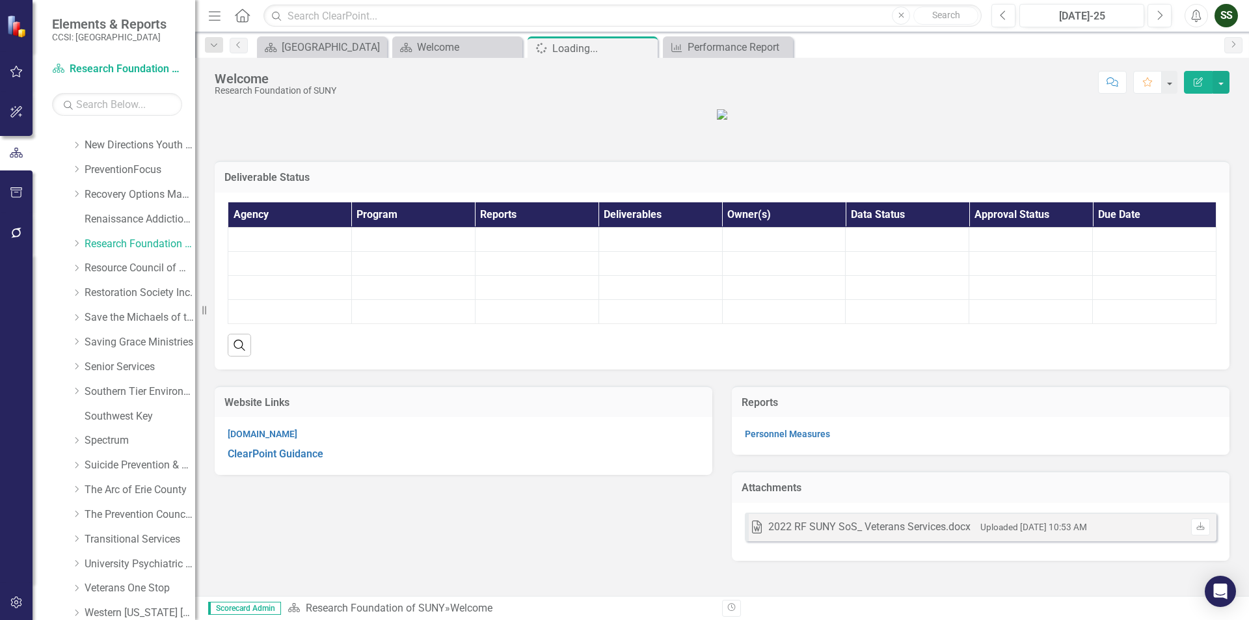
click at [527, 276] on td at bounding box center [537, 264] width 124 height 24
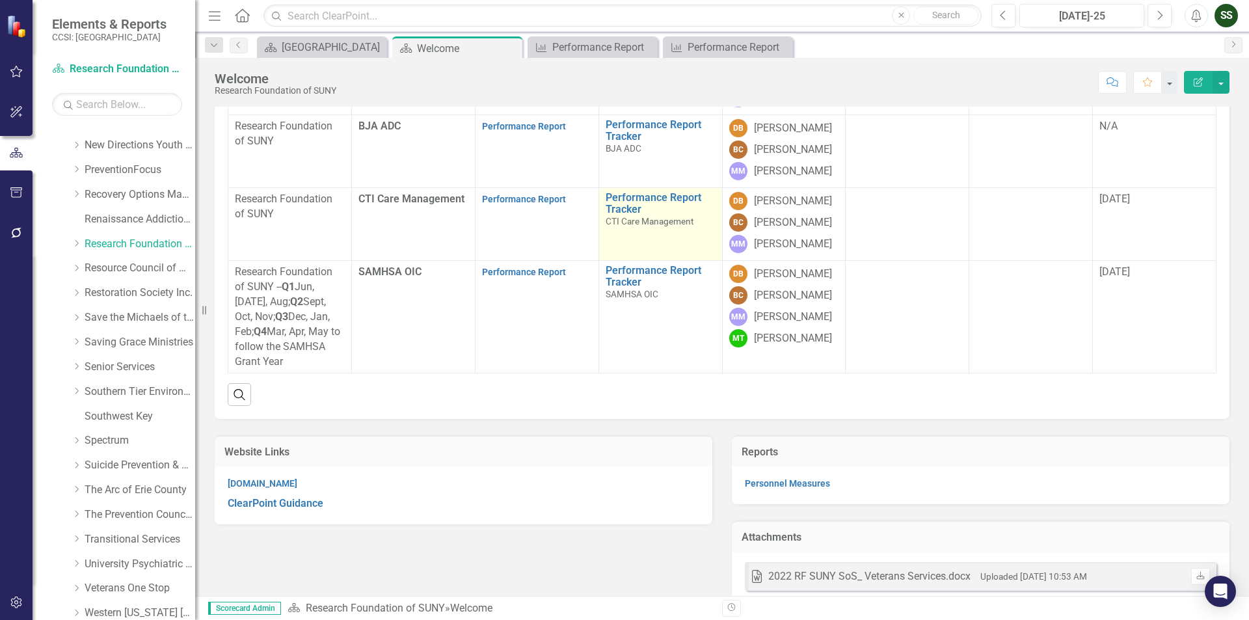
scroll to position [195, 0]
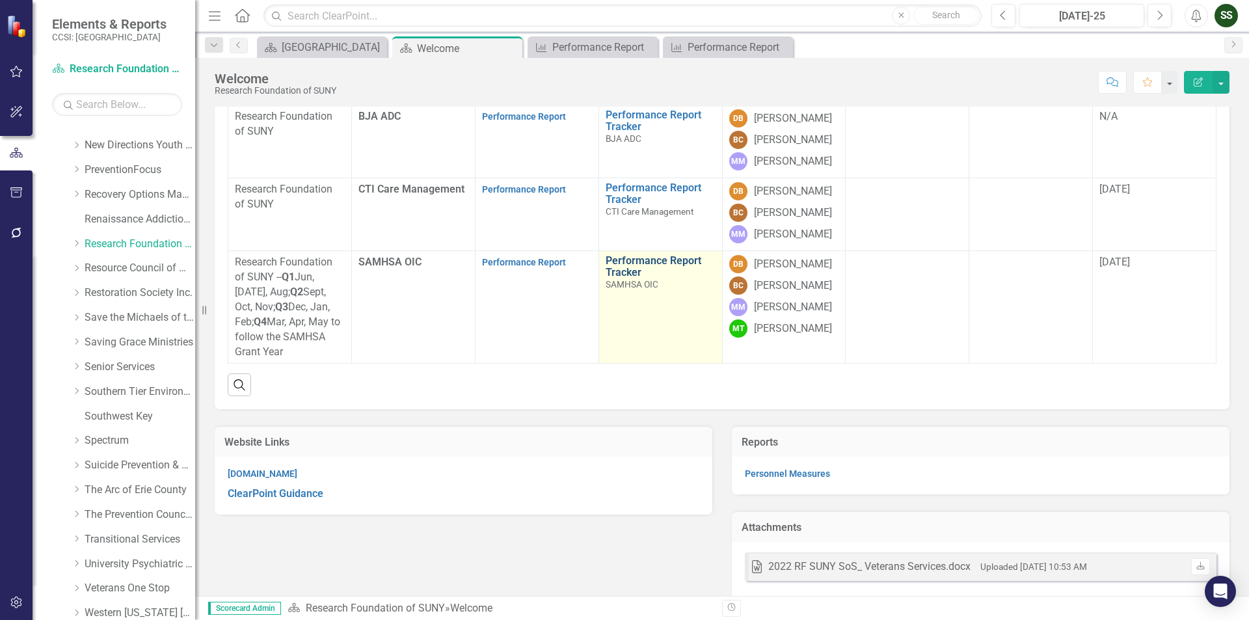
click at [635, 278] on link "Performance Report Tracker" at bounding box center [661, 266] width 110 height 23
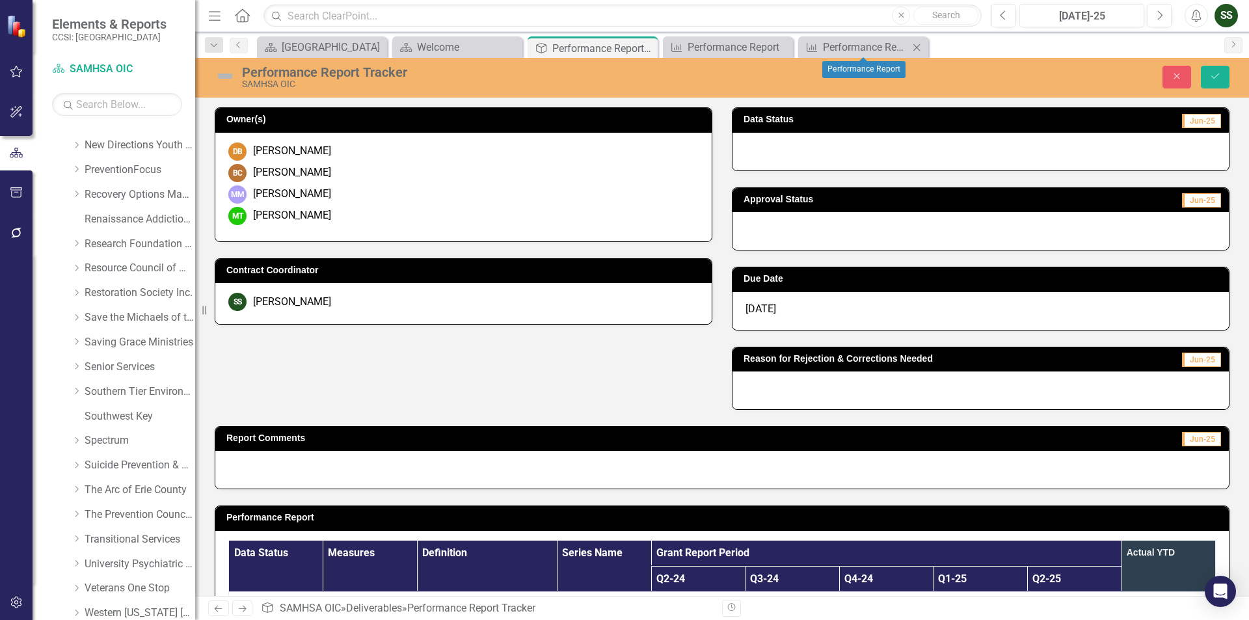
click at [917, 47] on icon at bounding box center [917, 47] width 7 height 7
click at [781, 43] on icon "Close" at bounding box center [781, 47] width 13 height 10
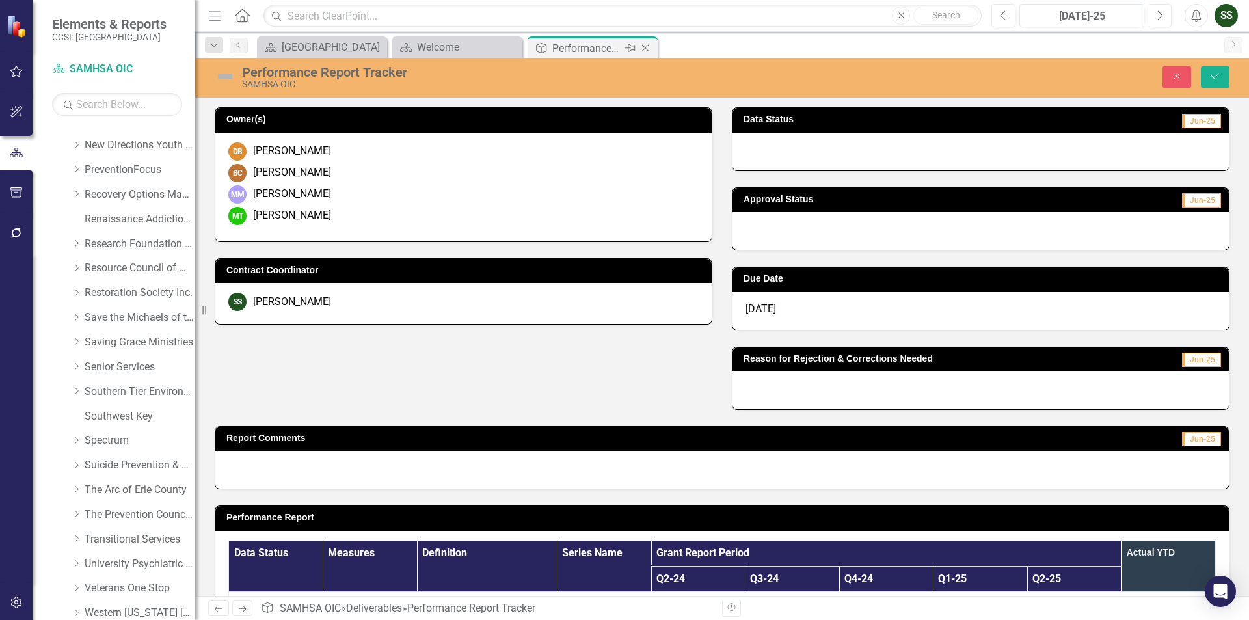
click at [648, 47] on icon "Close" at bounding box center [645, 48] width 13 height 10
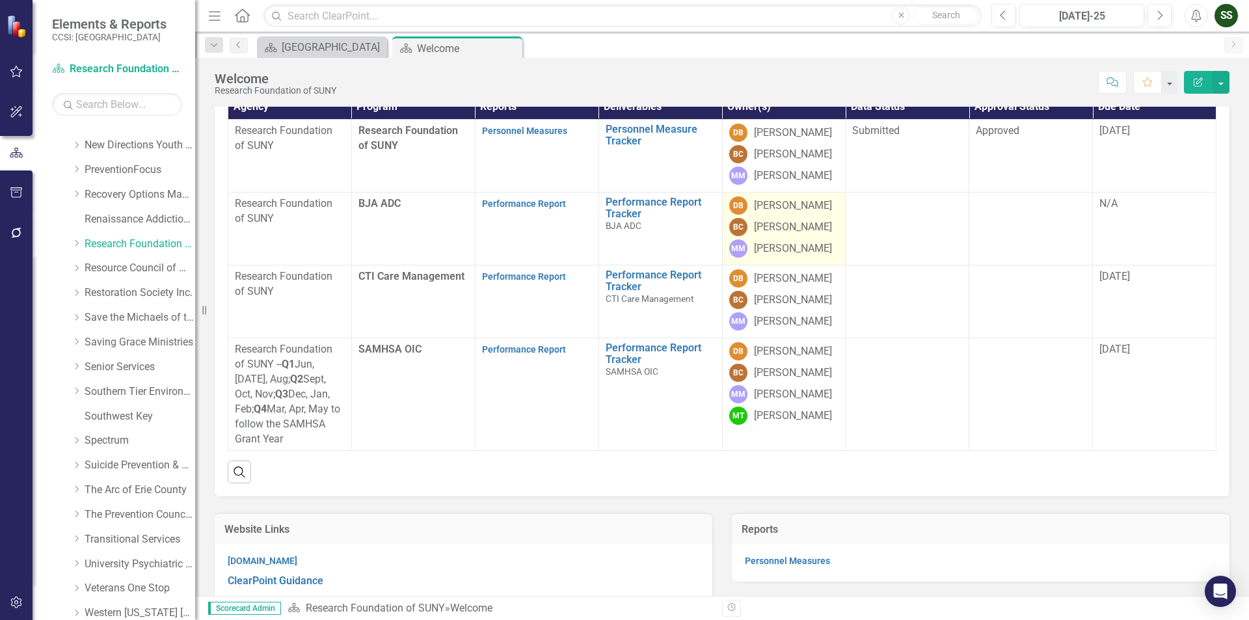
scroll to position [130, 0]
